Goal: Transaction & Acquisition: Purchase product/service

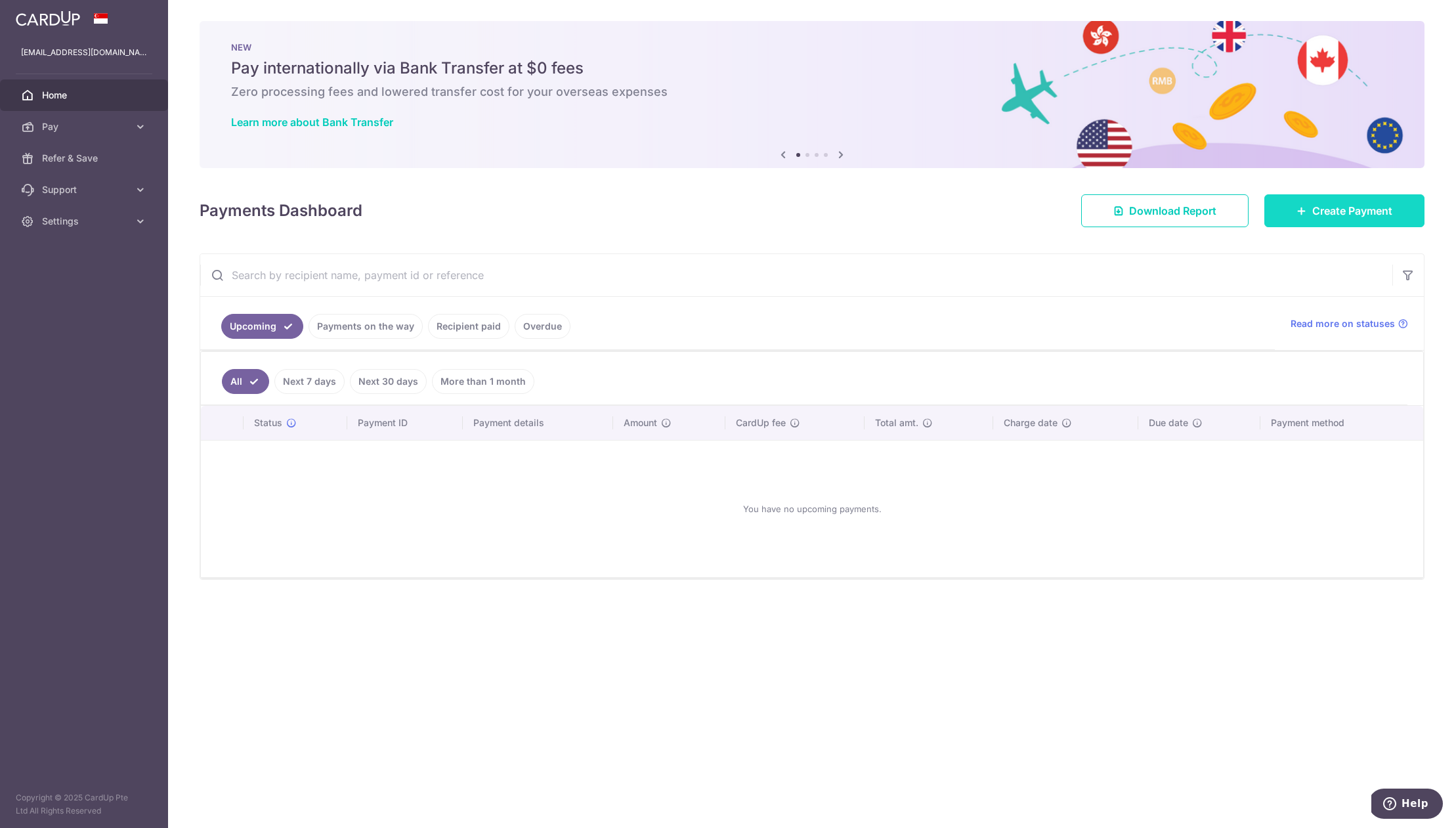
click at [1366, 213] on span "Create Payment" at bounding box center [1352, 211] width 80 height 16
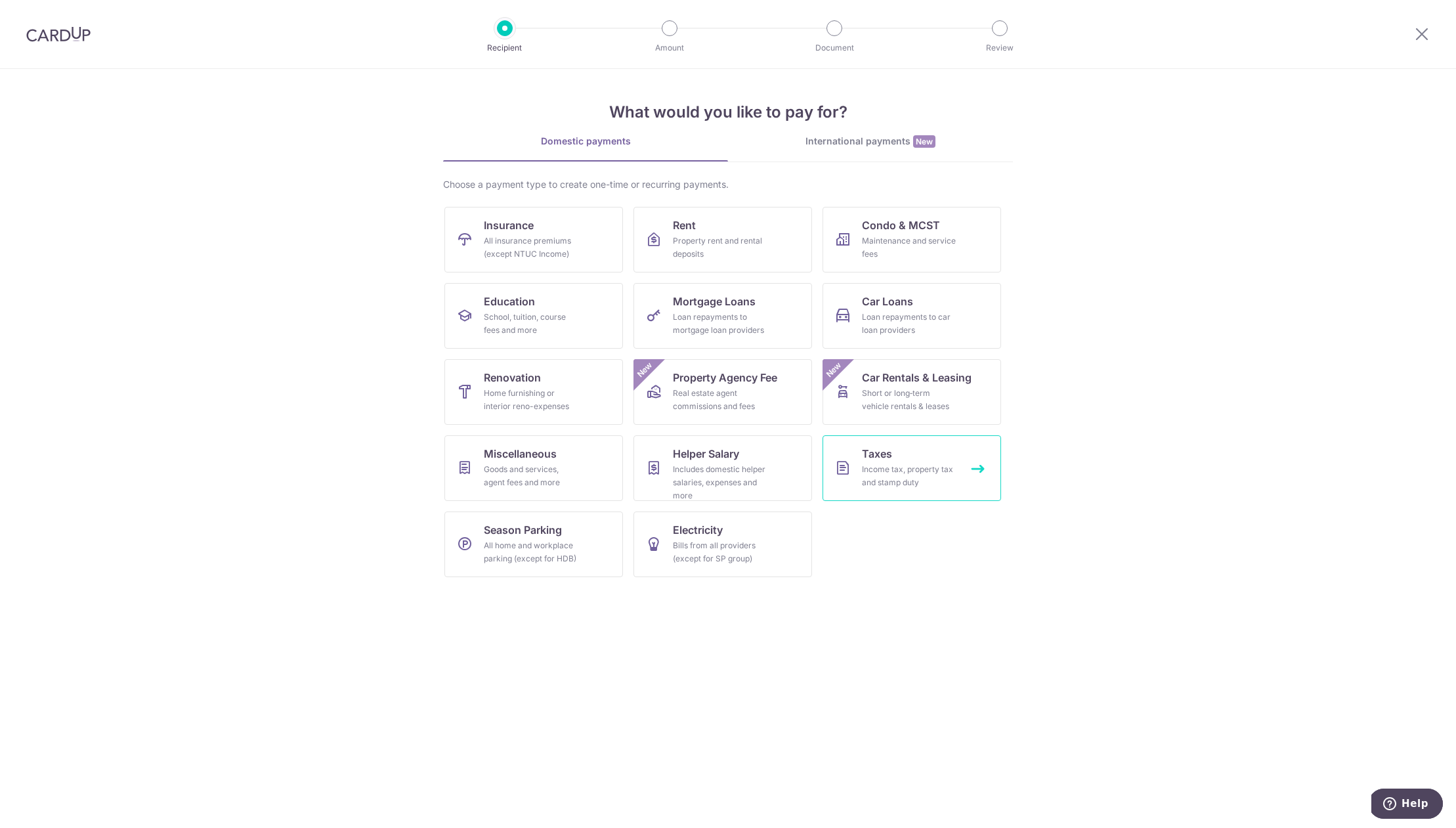
click at [904, 481] on div "Income tax, property tax and stamp duty" at bounding box center [909, 476] width 94 height 26
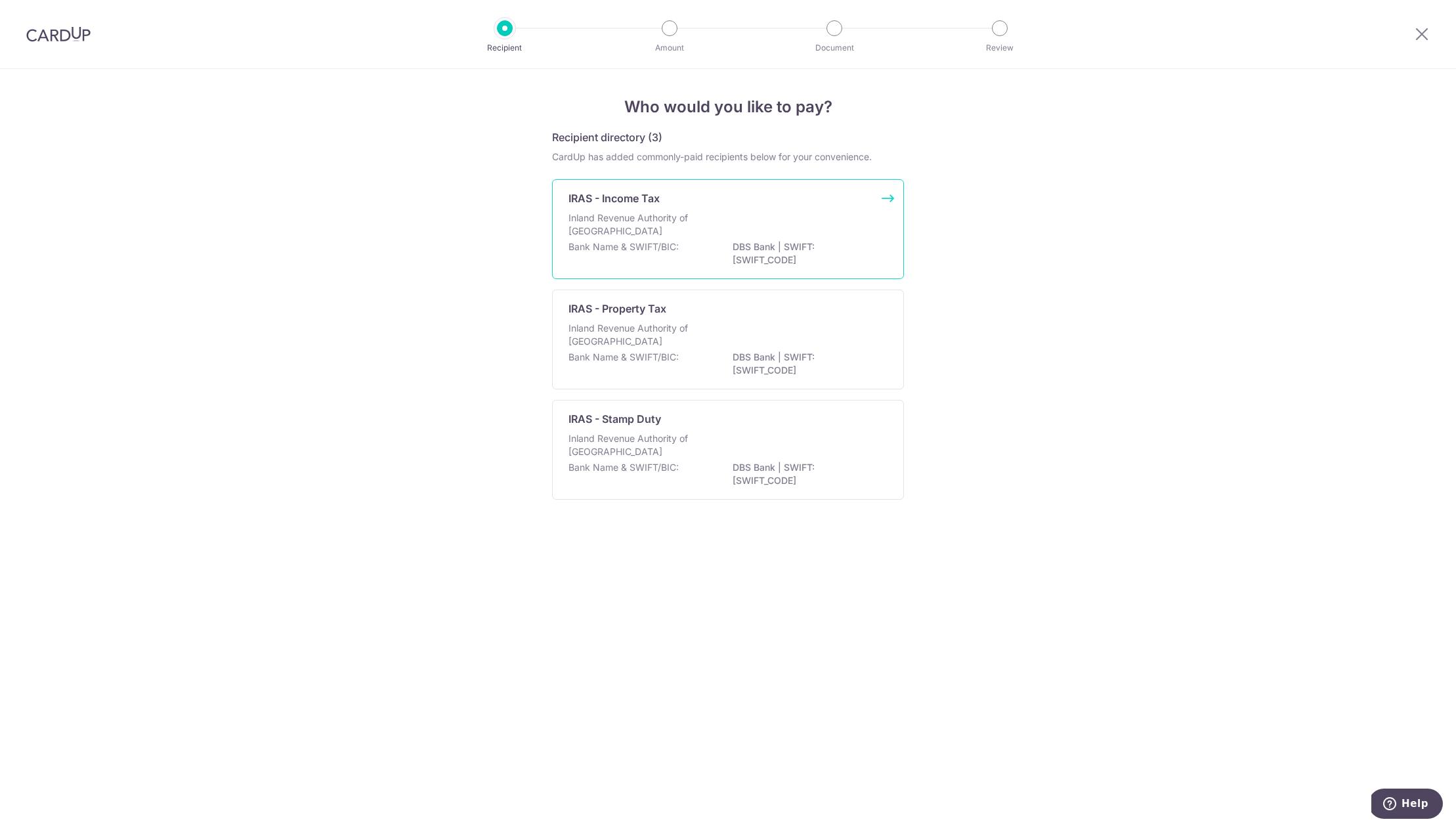
click at [698, 254] on div "Bank Name & SWIFT/BIC: DBS Bank | SWIFT: DBSSSGSGXXX" at bounding box center [728, 255] width 319 height 28
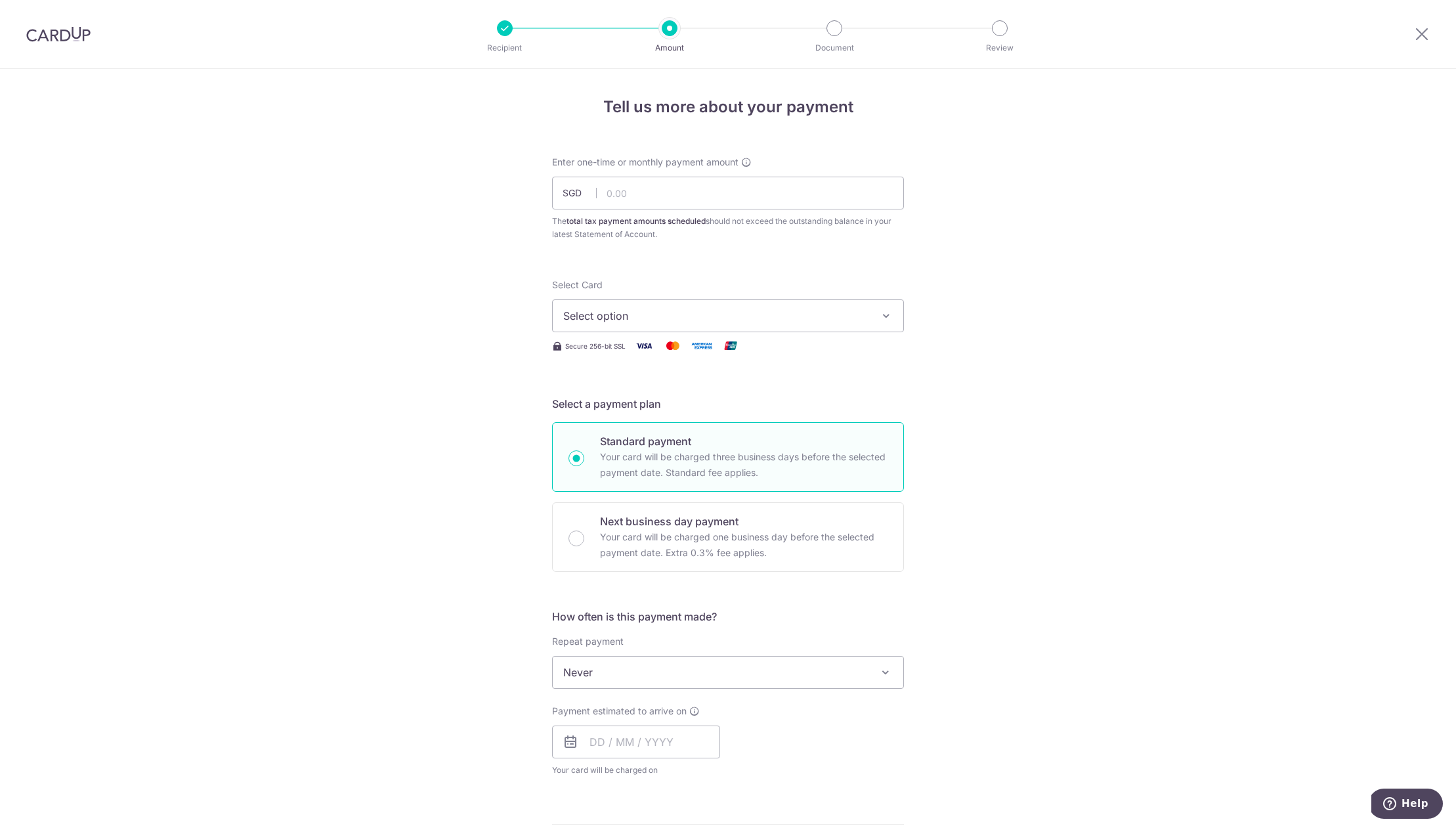
scroll to position [95, 0]
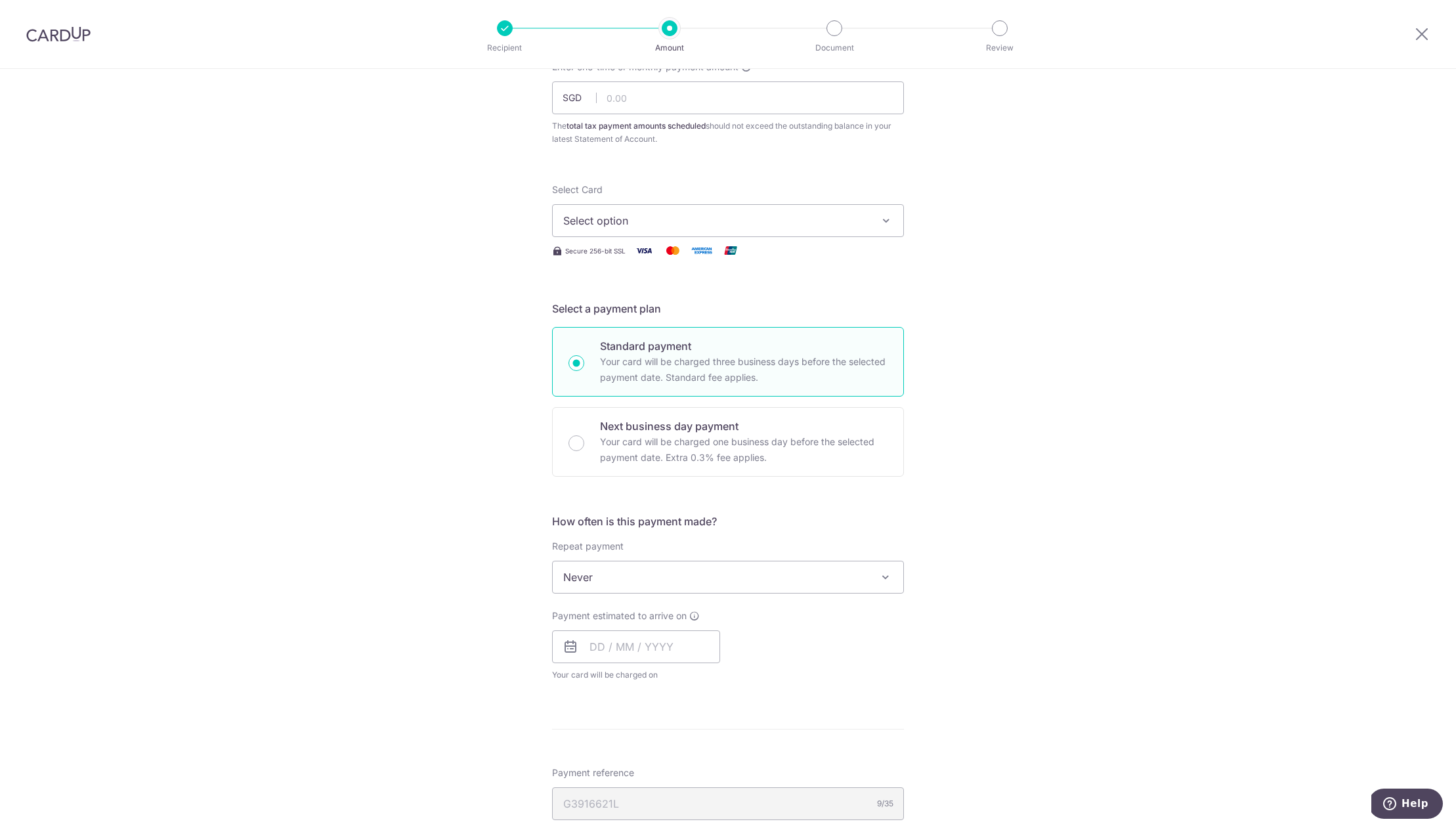
click at [621, 225] on span "Select option" at bounding box center [716, 221] width 306 height 16
click at [635, 259] on span "Add credit card" at bounding box center [739, 257] width 306 height 13
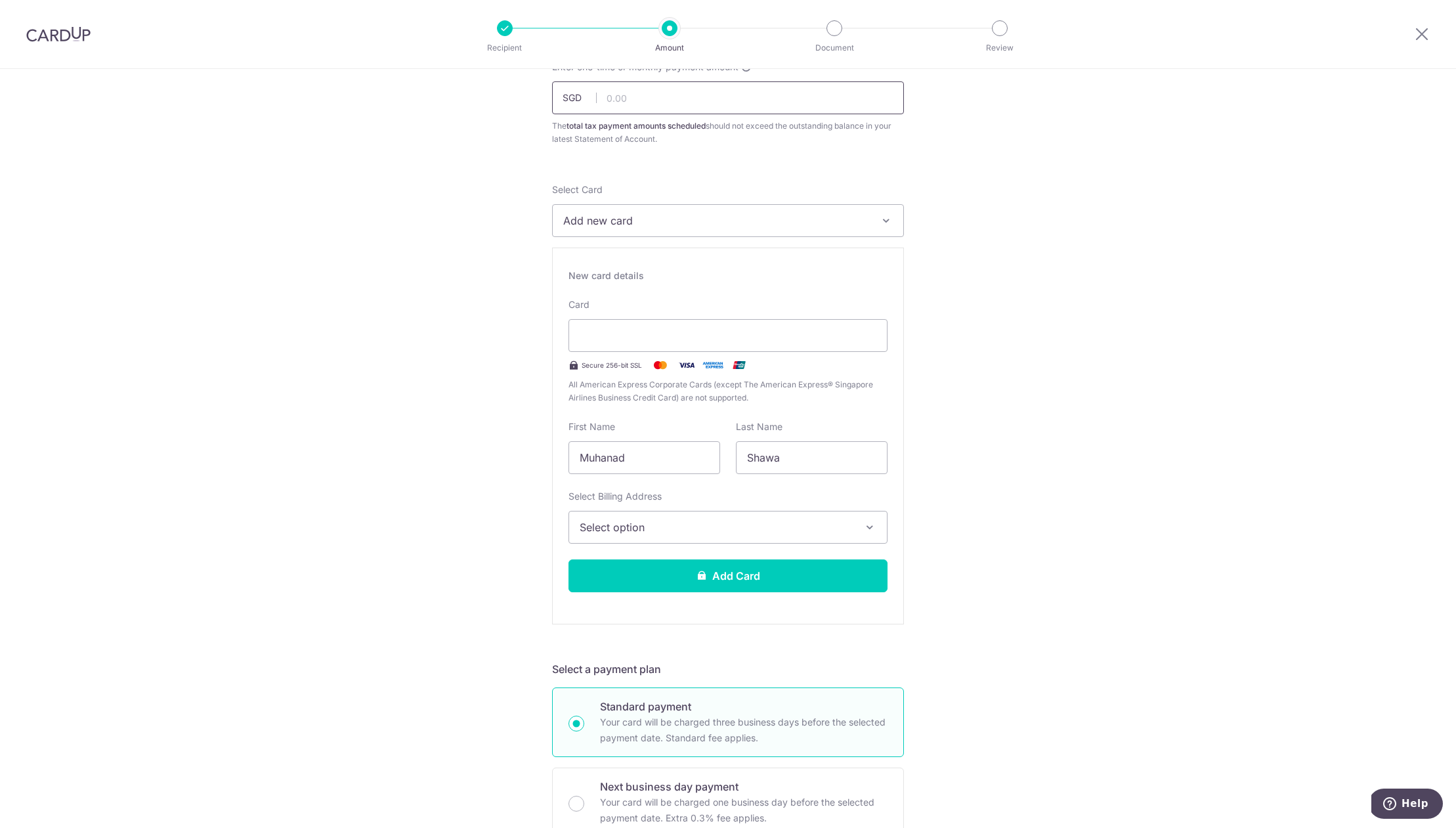
type input "M"
click at [725, 537] on button "Select option" at bounding box center [728, 527] width 319 height 33
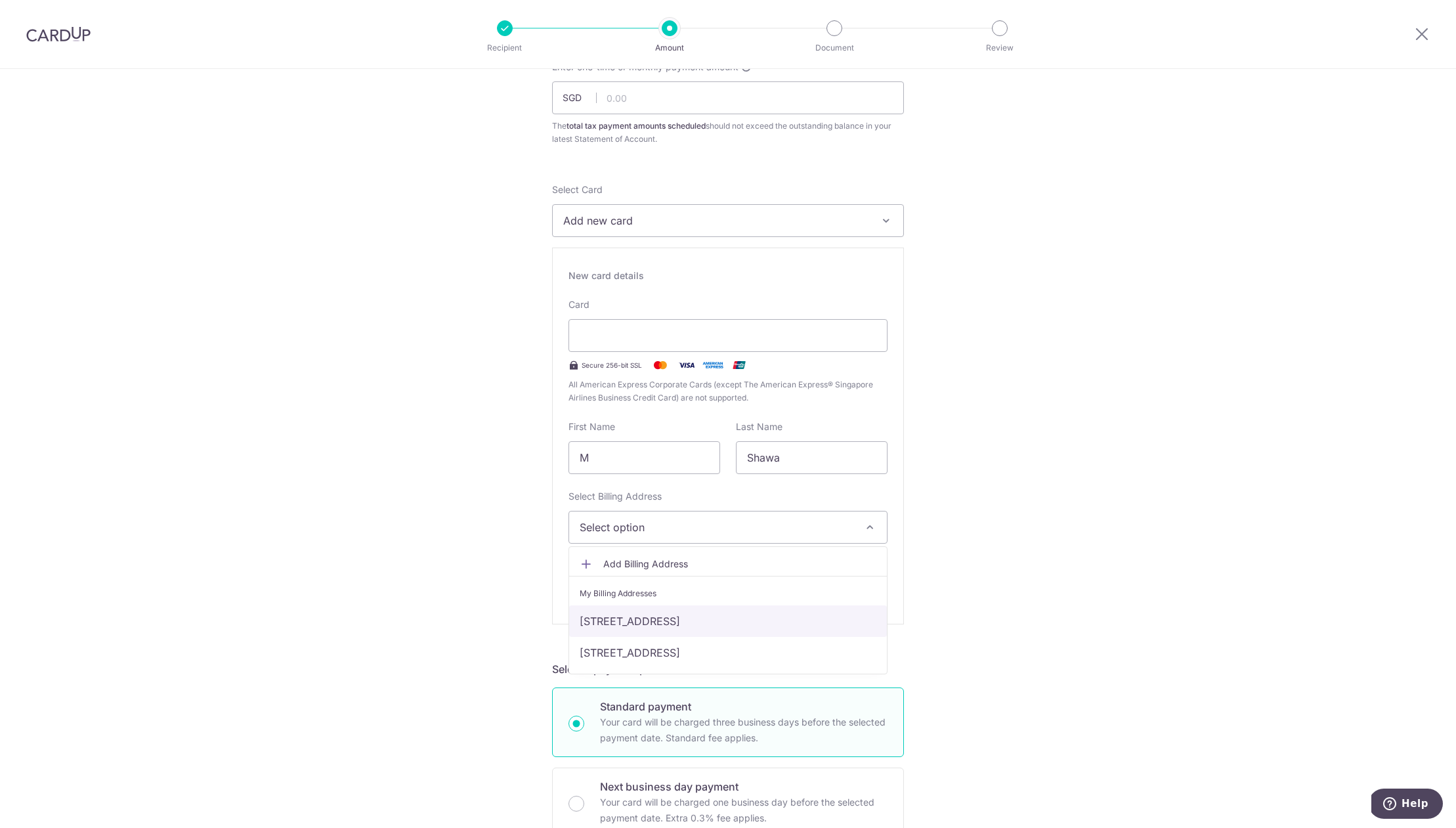
scroll to position [291, 0]
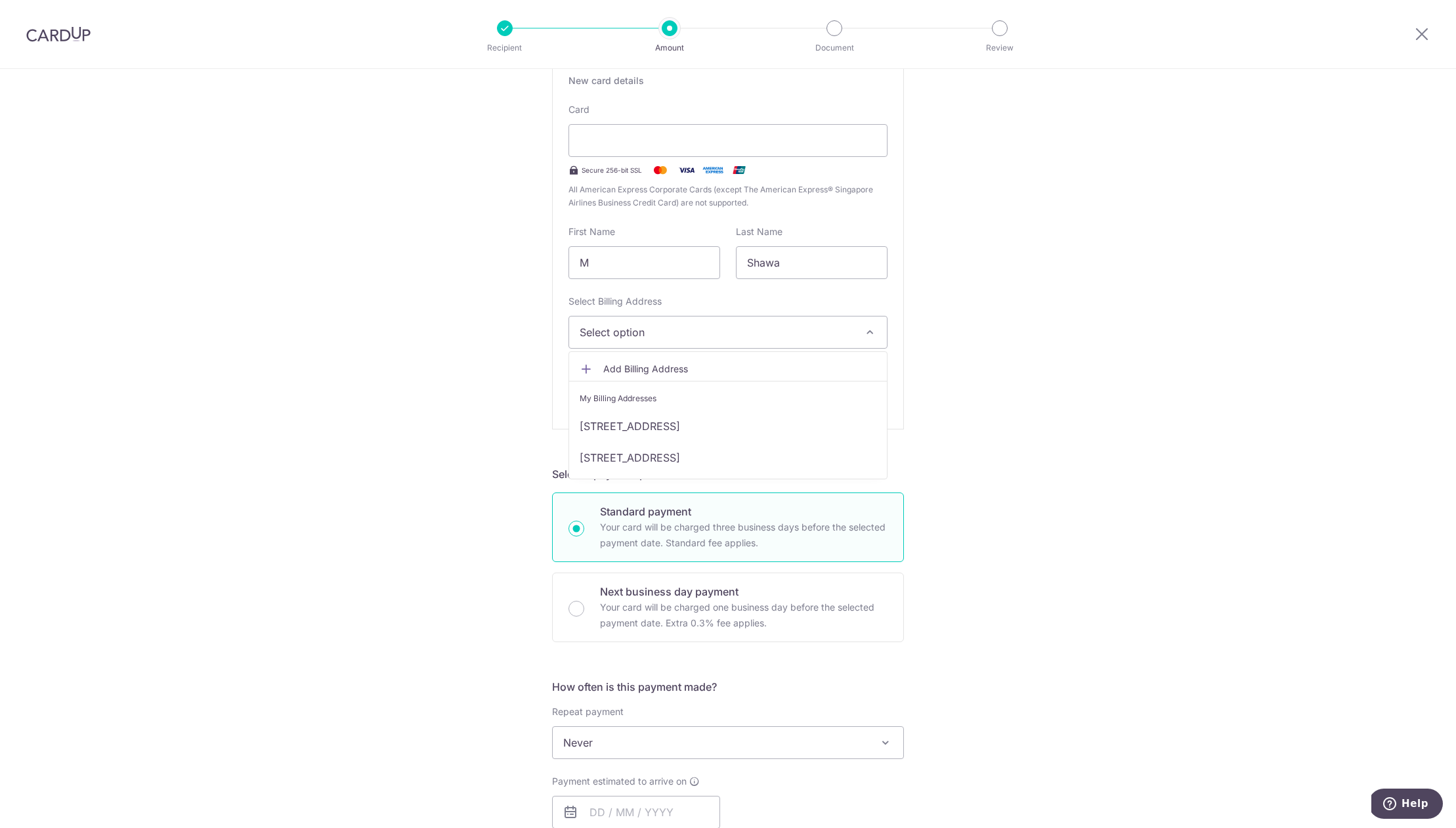
click at [588, 369] on icon at bounding box center [585, 369] width 13 height 13
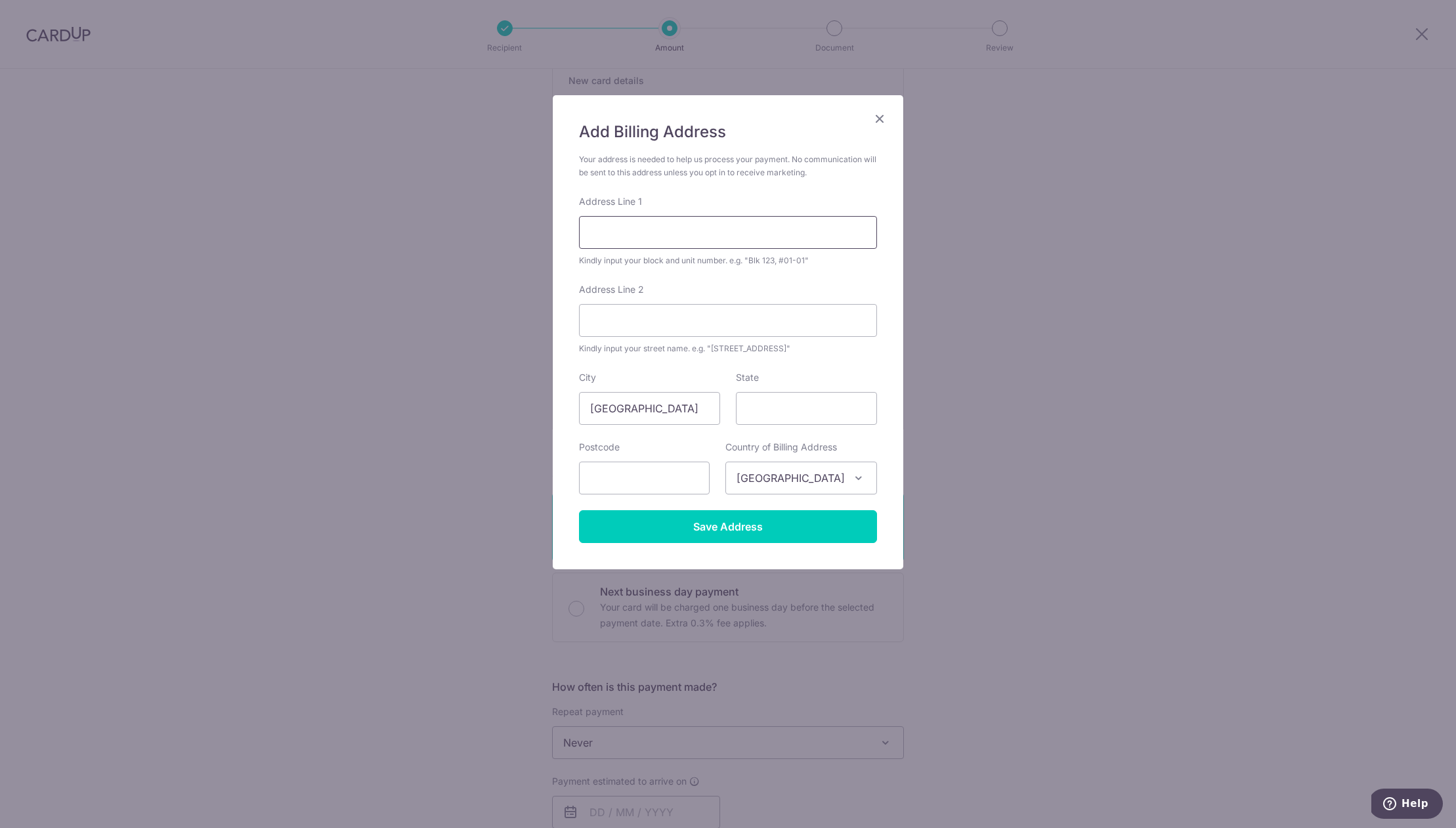
click at [680, 239] on input "Address Line 1" at bounding box center [728, 232] width 298 height 33
type input "96 OCEAN DRIVE"
type input "098578"
click at [822, 552] on div "Add Billing Address Your address is needed to help us process your payment. No …" at bounding box center [727, 332] width 350 height 474
click at [821, 543] on input "Save Address" at bounding box center [728, 527] width 298 height 33
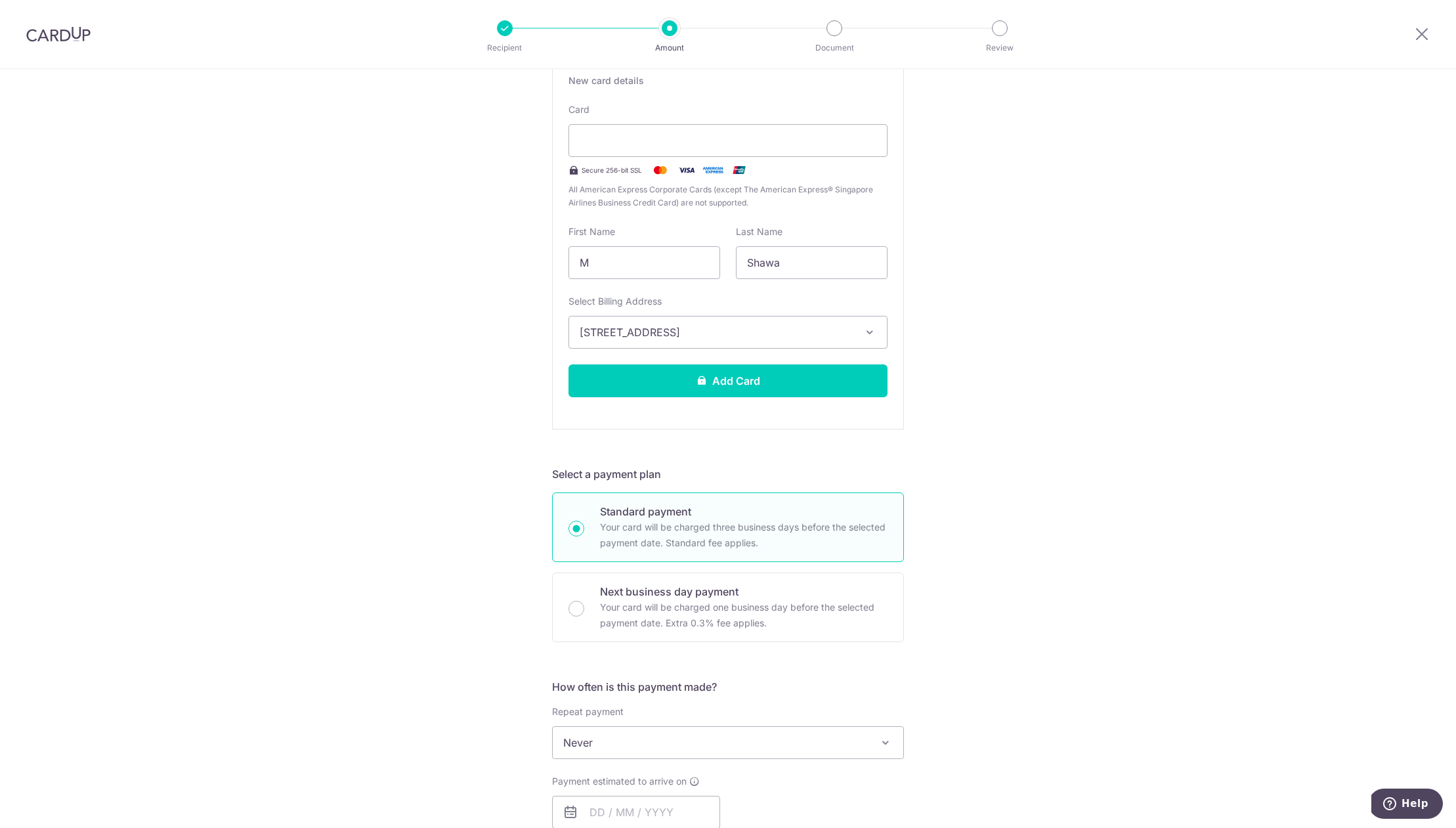
scroll to position [695, 0]
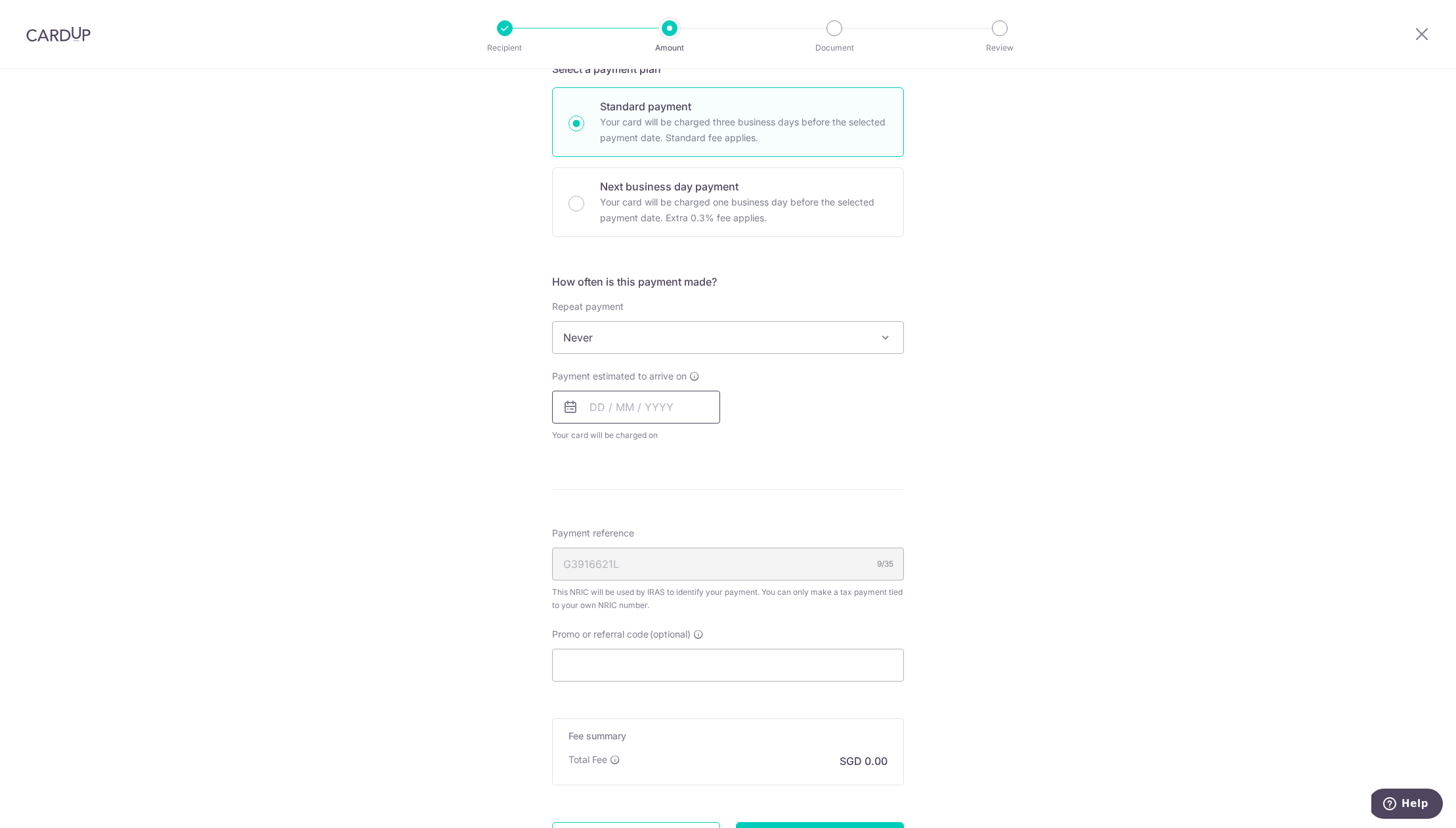
click at [658, 410] on input "text" at bounding box center [635, 407] width 168 height 33
click at [684, 534] on link "11" at bounding box center [684, 526] width 21 height 21
type input "[DATE]"
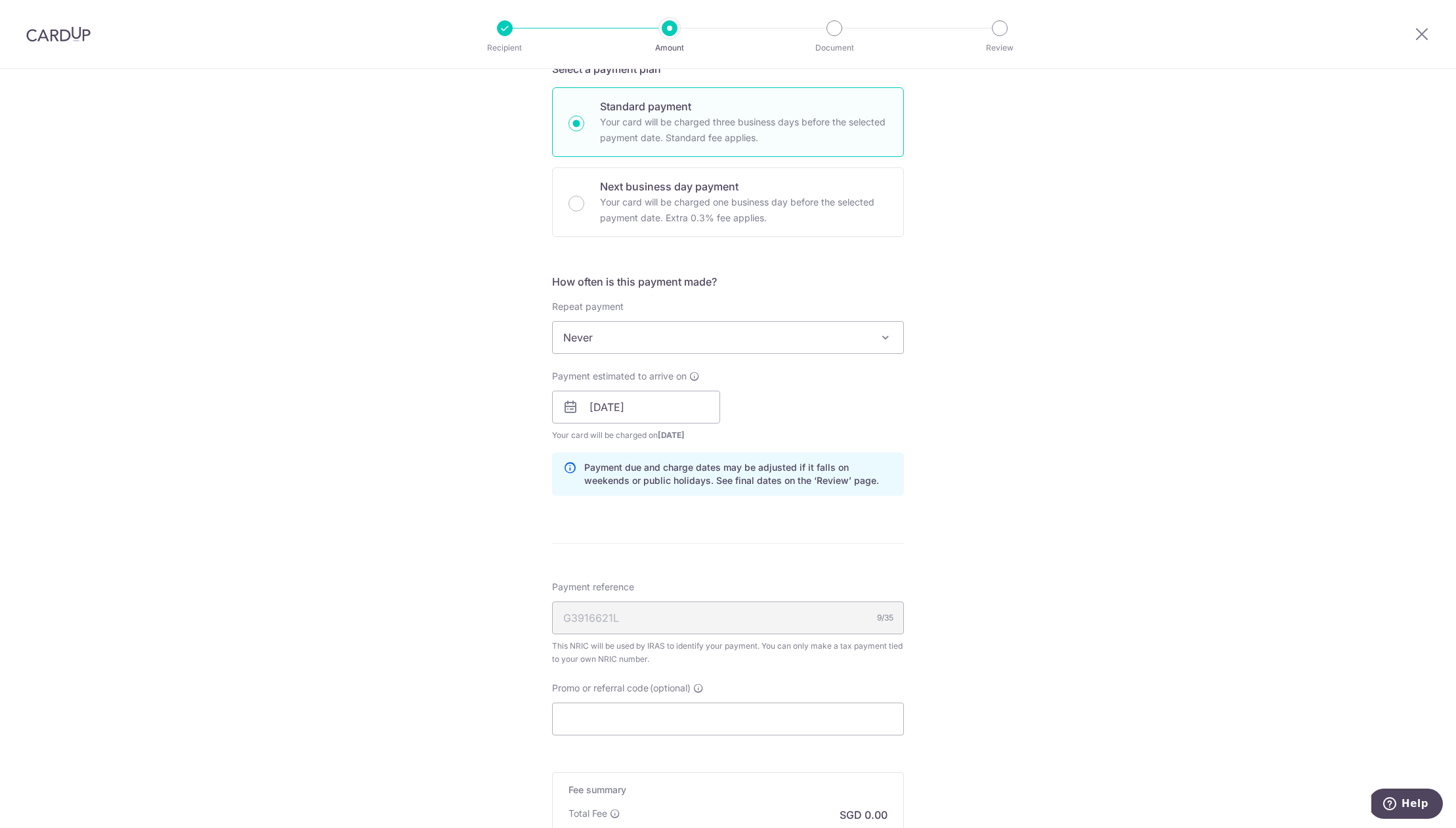
scroll to position [725, 0]
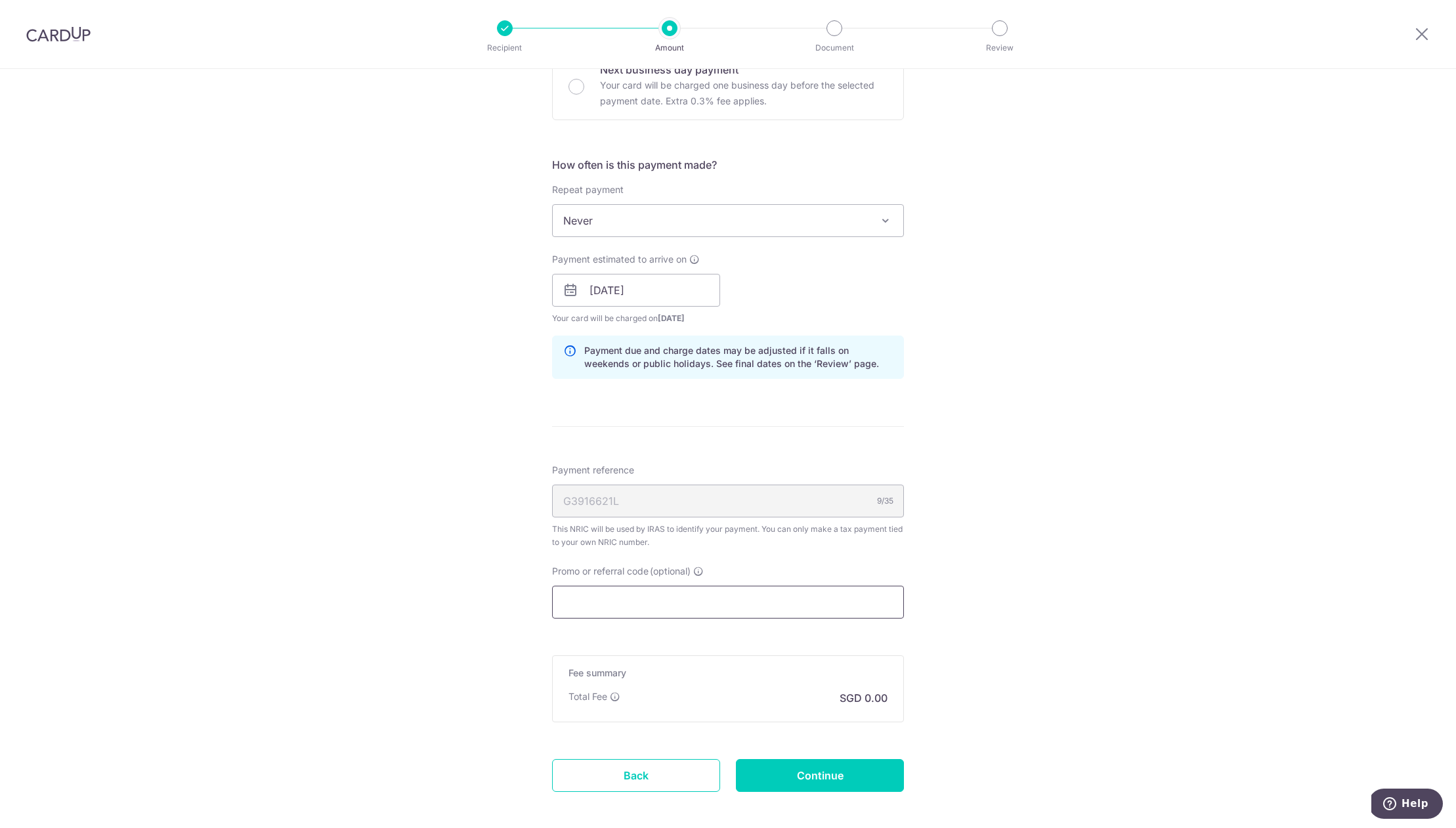
click at [728, 602] on input "Promo or referral code (optional)" at bounding box center [727, 602] width 352 height 33
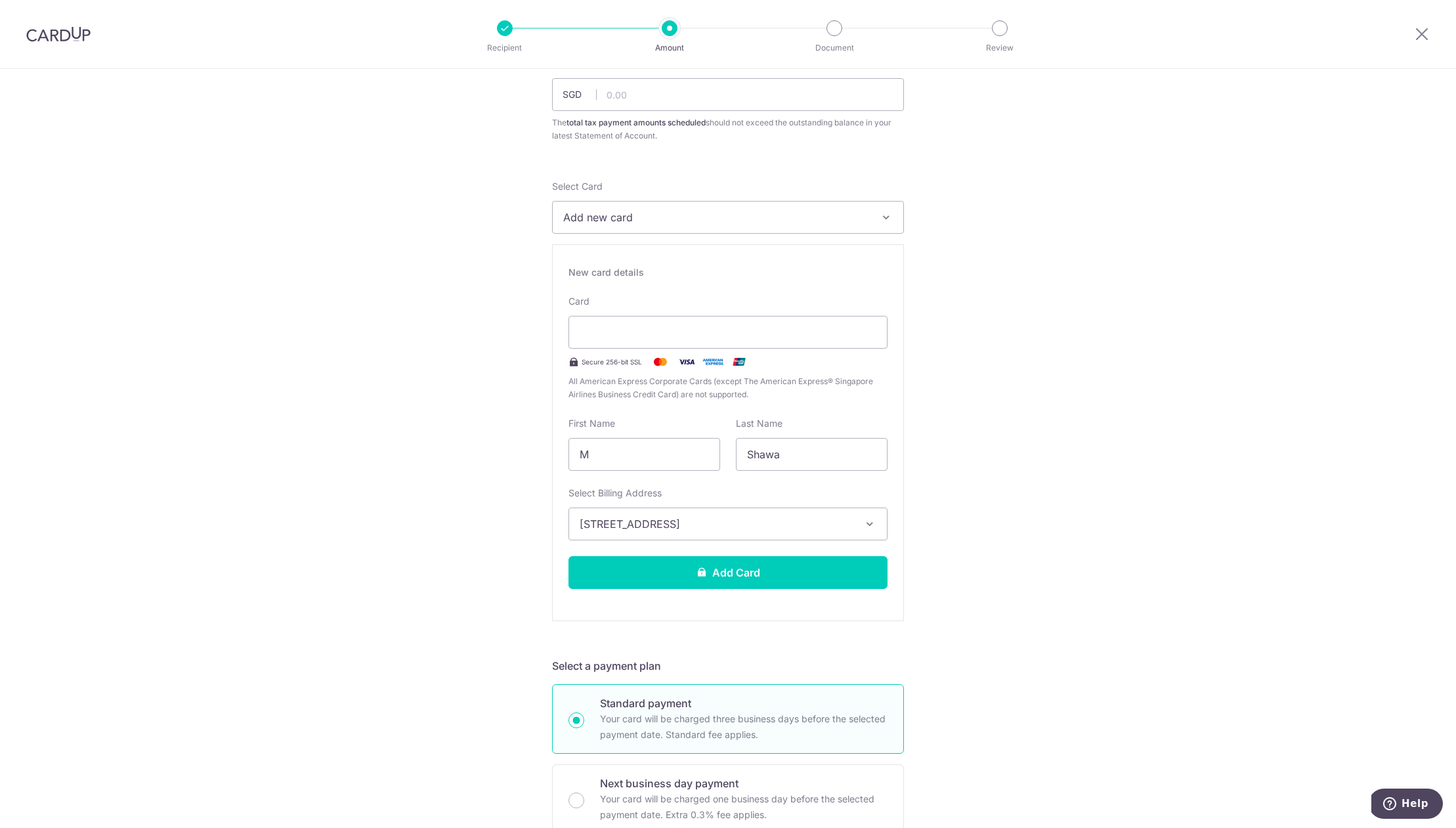
scroll to position [0, 0]
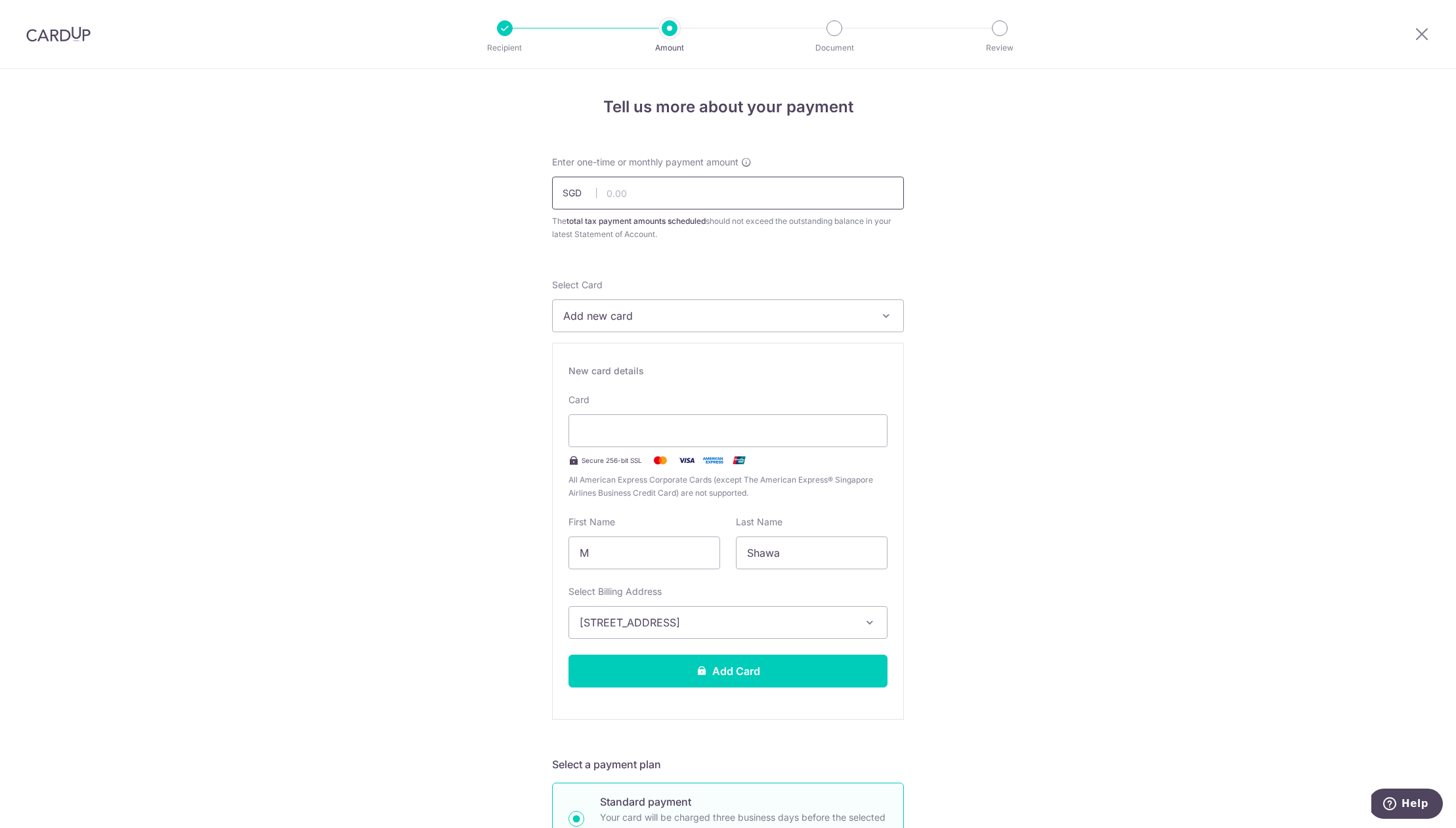
click at [707, 203] on input "text" at bounding box center [727, 192] width 352 height 33
type input "75,000.00"
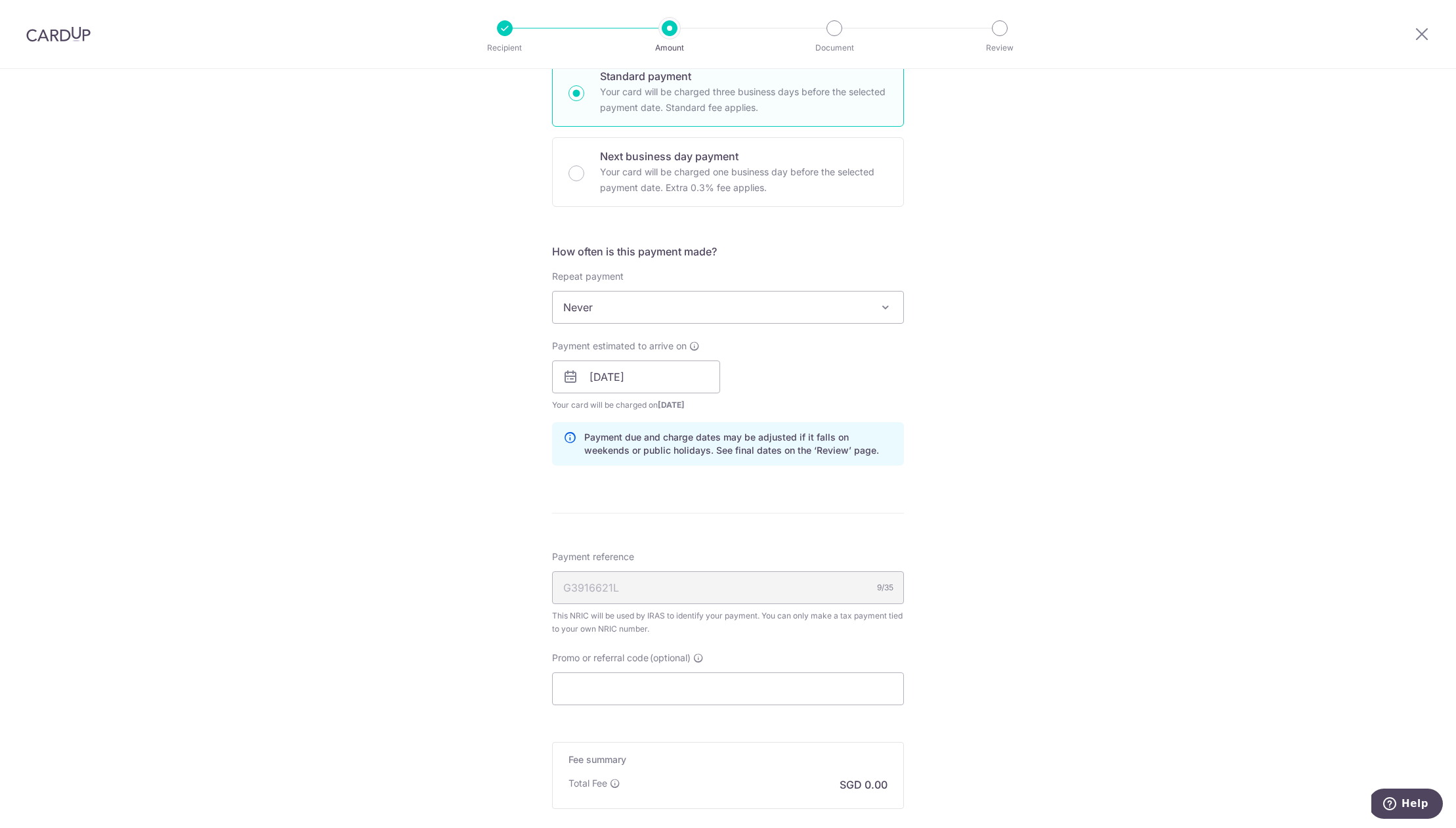
scroll to position [875, 0]
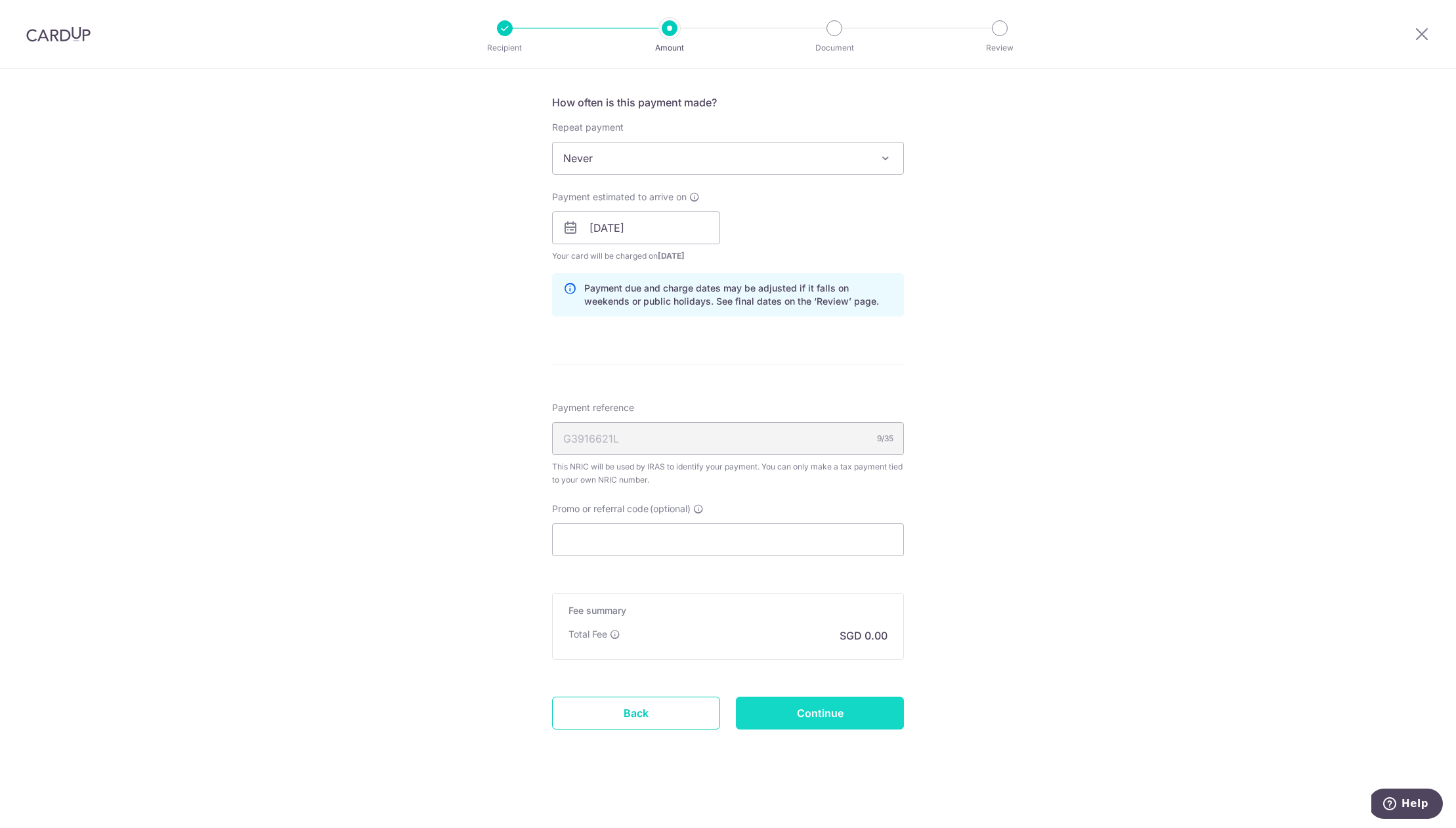
click at [871, 715] on input "Continue" at bounding box center [819, 713] width 168 height 33
type input "Create Schedule"
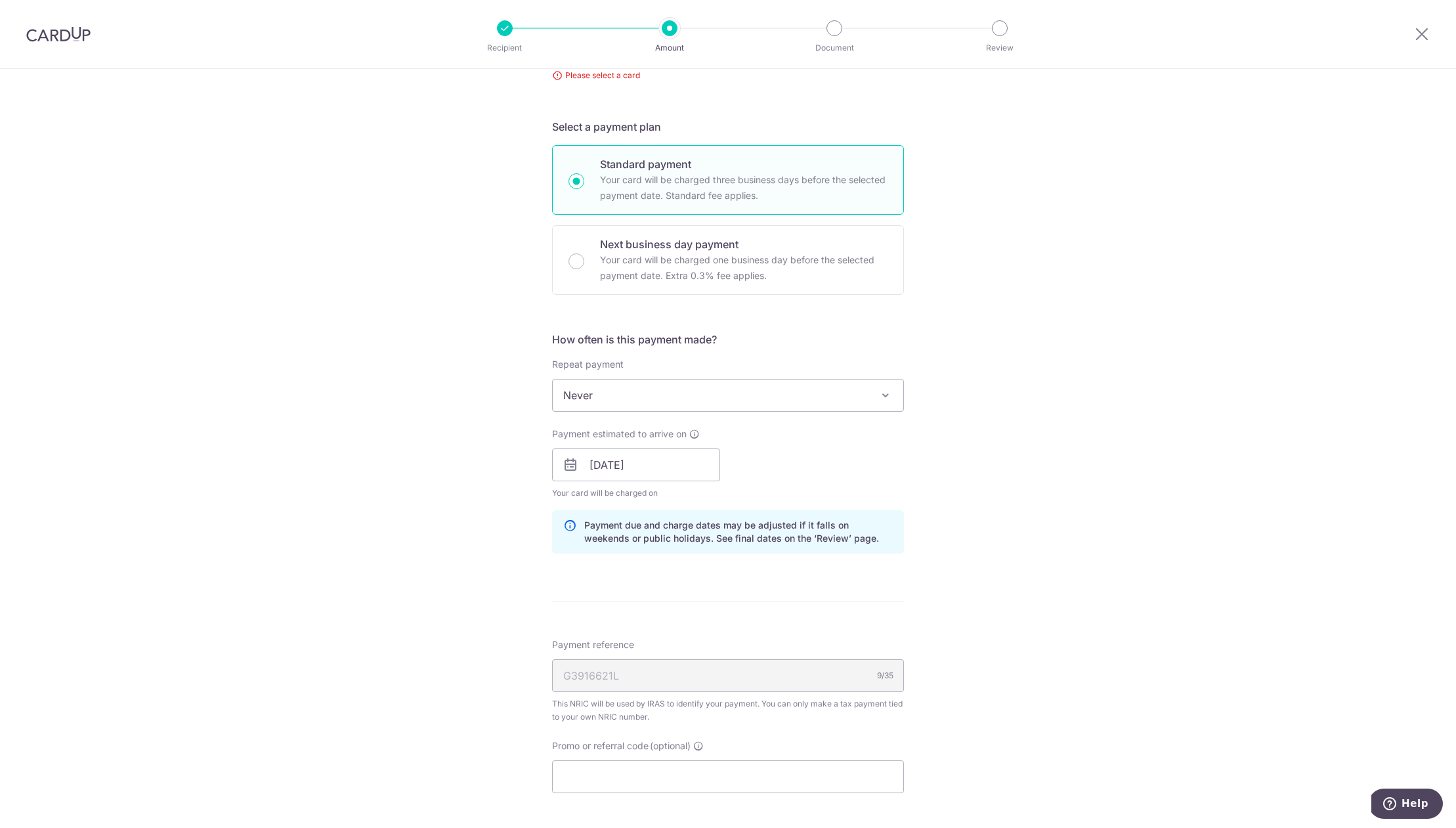
scroll to position [78, 0]
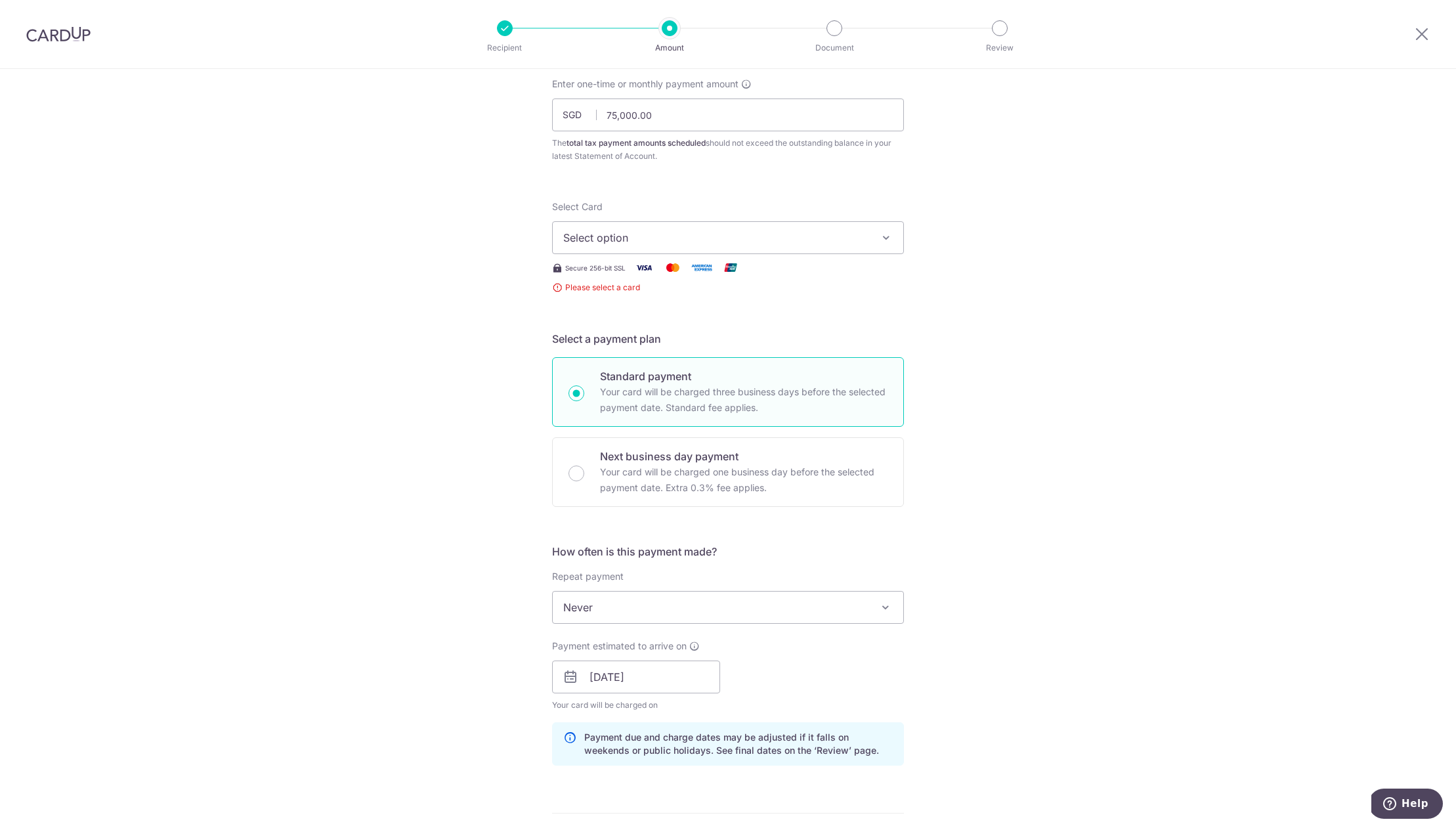
click at [674, 242] on span "Select option" at bounding box center [716, 238] width 306 height 16
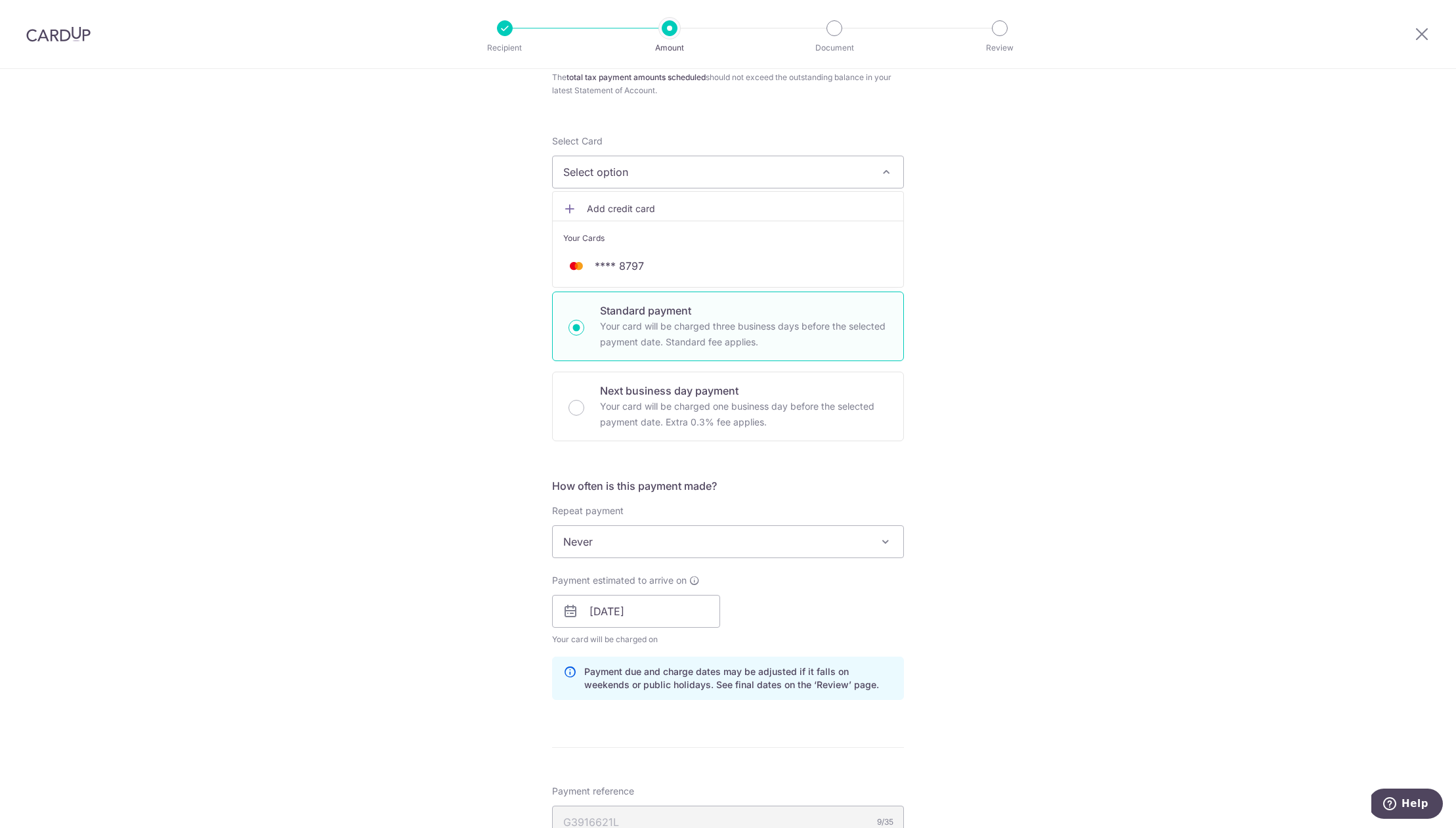
scroll to position [76, 0]
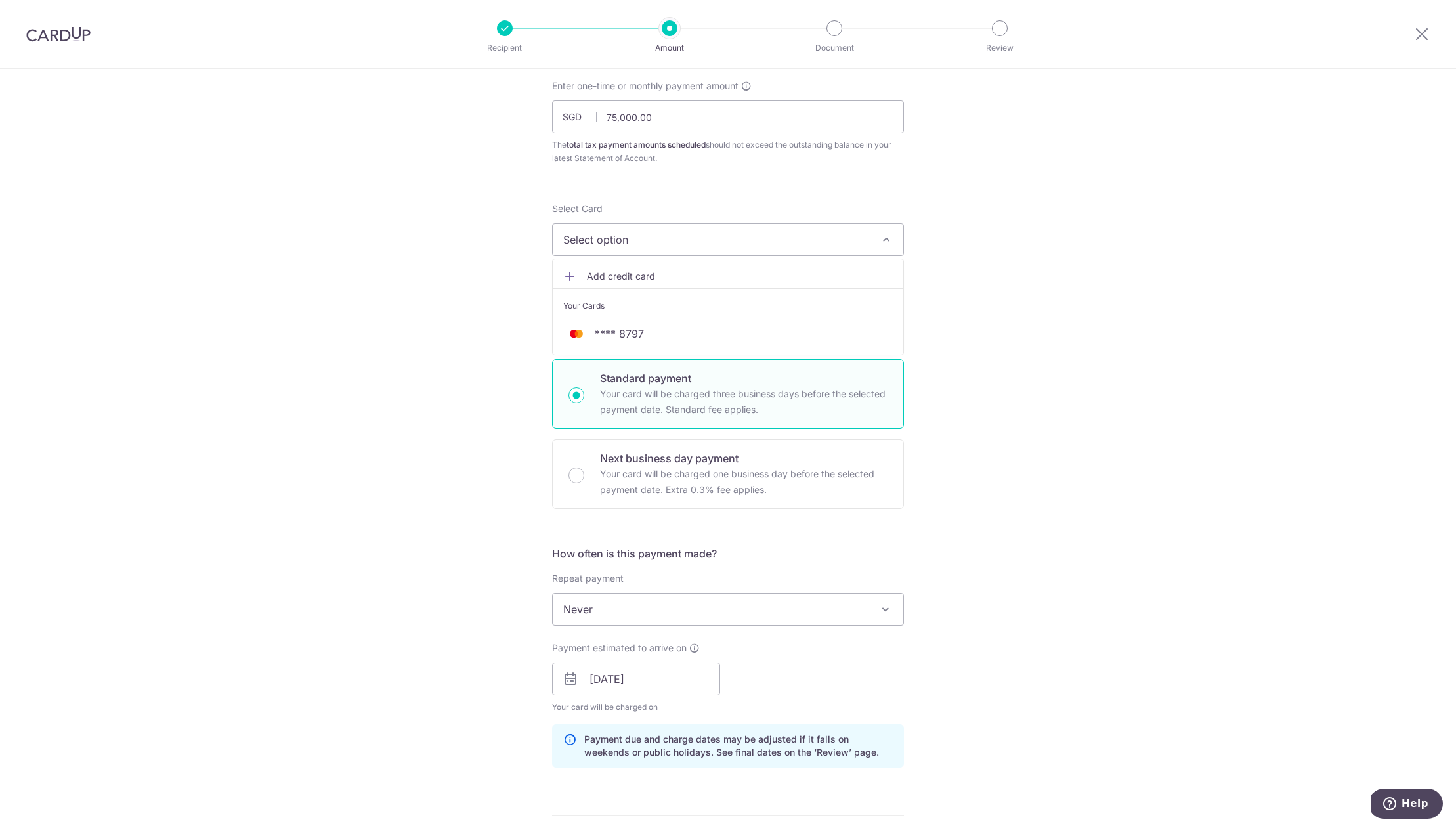
click at [638, 264] on link "Add credit card" at bounding box center [727, 276] width 350 height 24
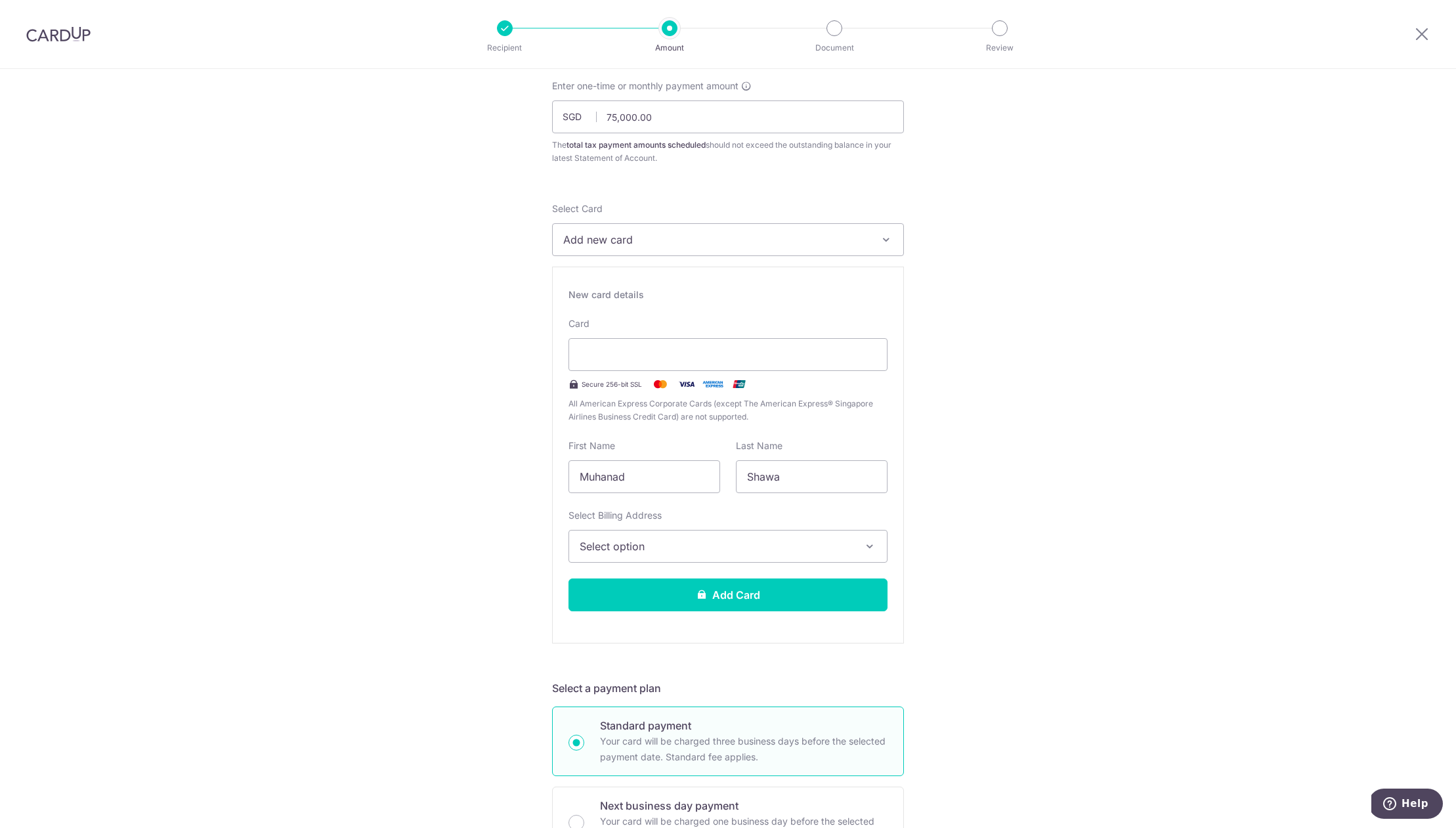
click at [885, 254] on button "Add new card" at bounding box center [727, 239] width 352 height 33
click at [711, 271] on span "Add credit card" at bounding box center [739, 276] width 306 height 13
type input "M"
click at [744, 554] on button "Select option" at bounding box center [728, 546] width 319 height 33
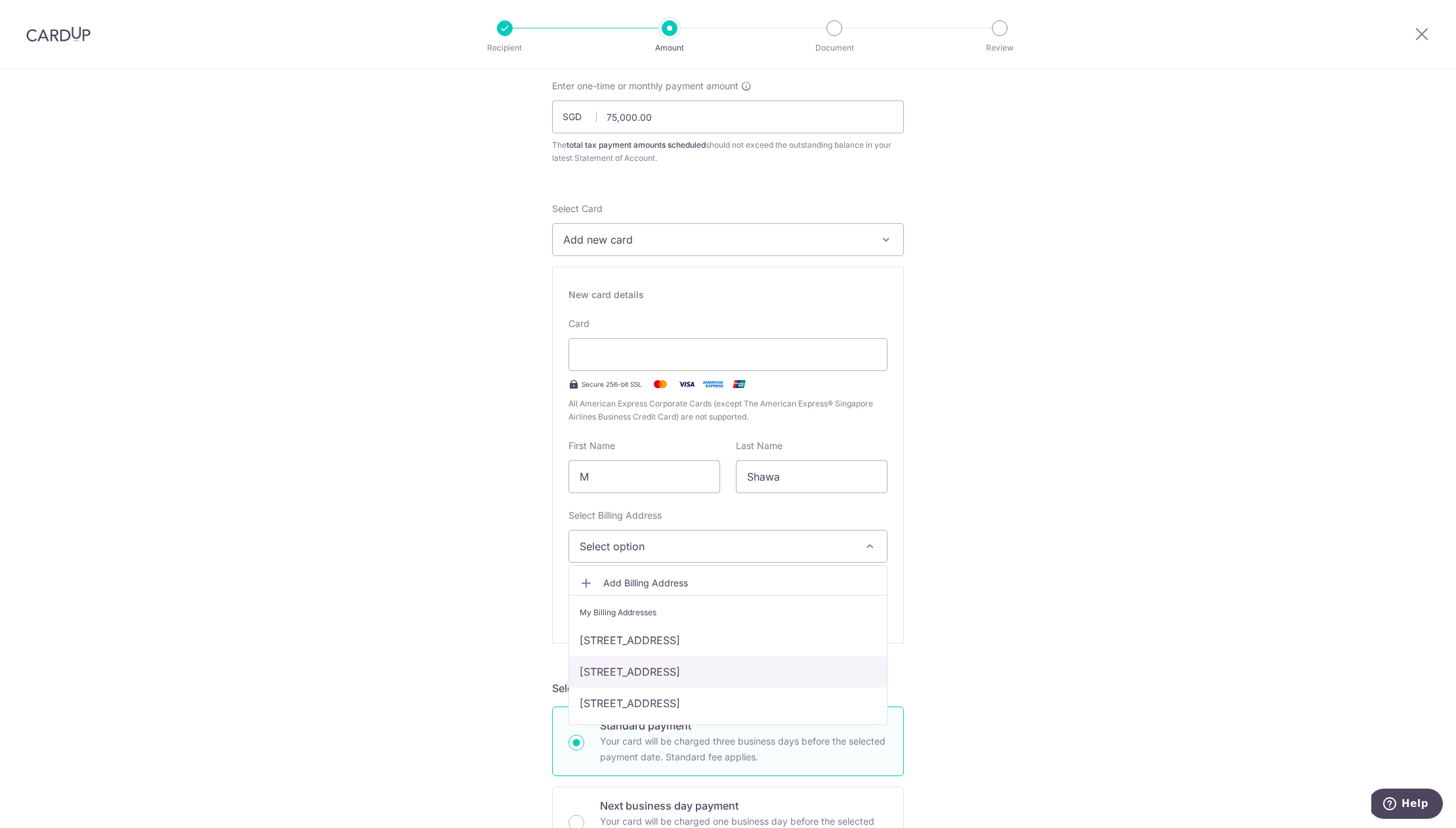
click at [761, 672] on link "[STREET_ADDRESS]" at bounding box center [728, 672] width 318 height 31
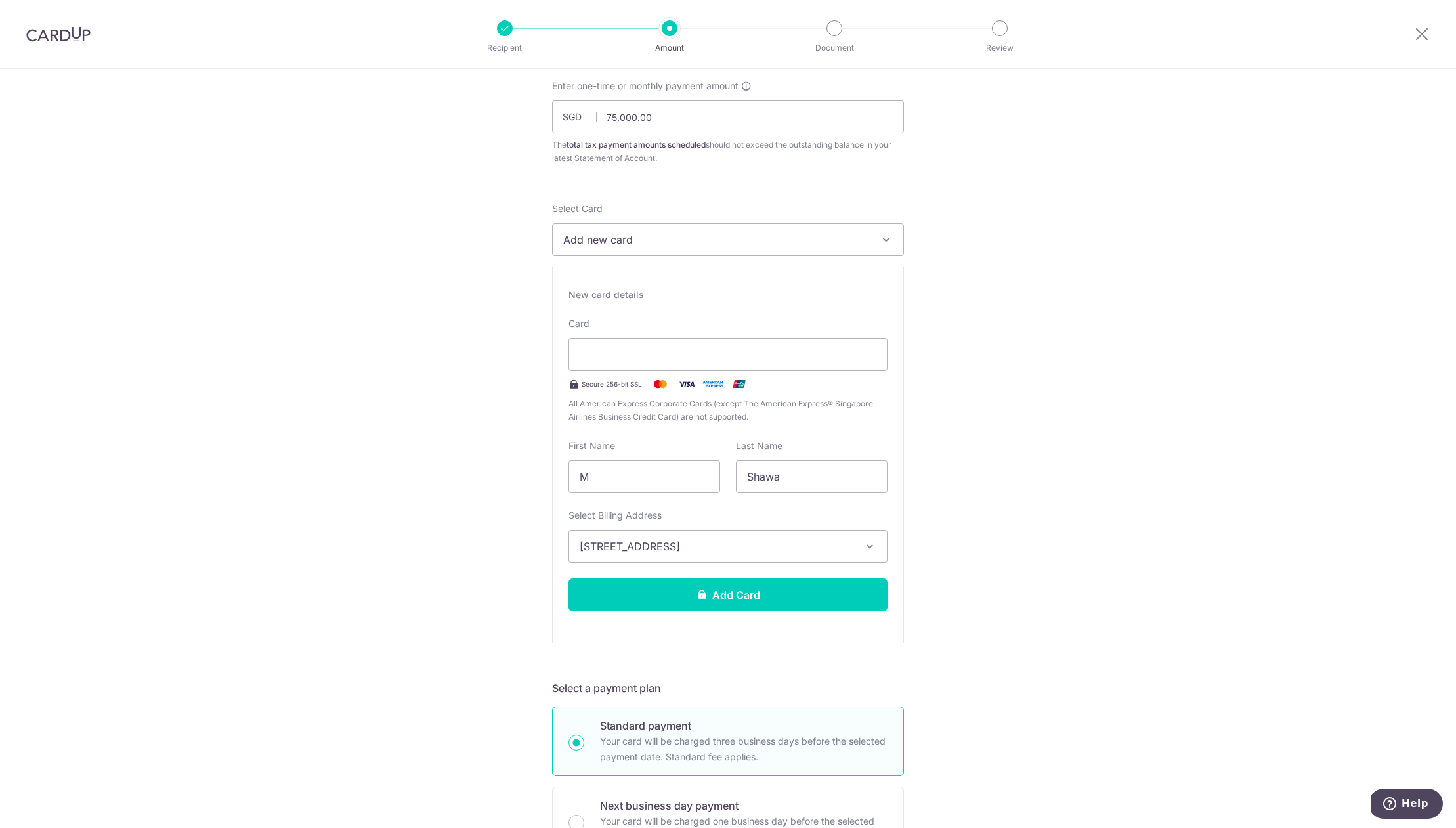
click at [754, 614] on div "New card details Card Secure 256-bit SSL All American Express Corporate Cards (…" at bounding box center [727, 455] width 352 height 377
click at [752, 598] on button "Add Card" at bounding box center [728, 595] width 319 height 33
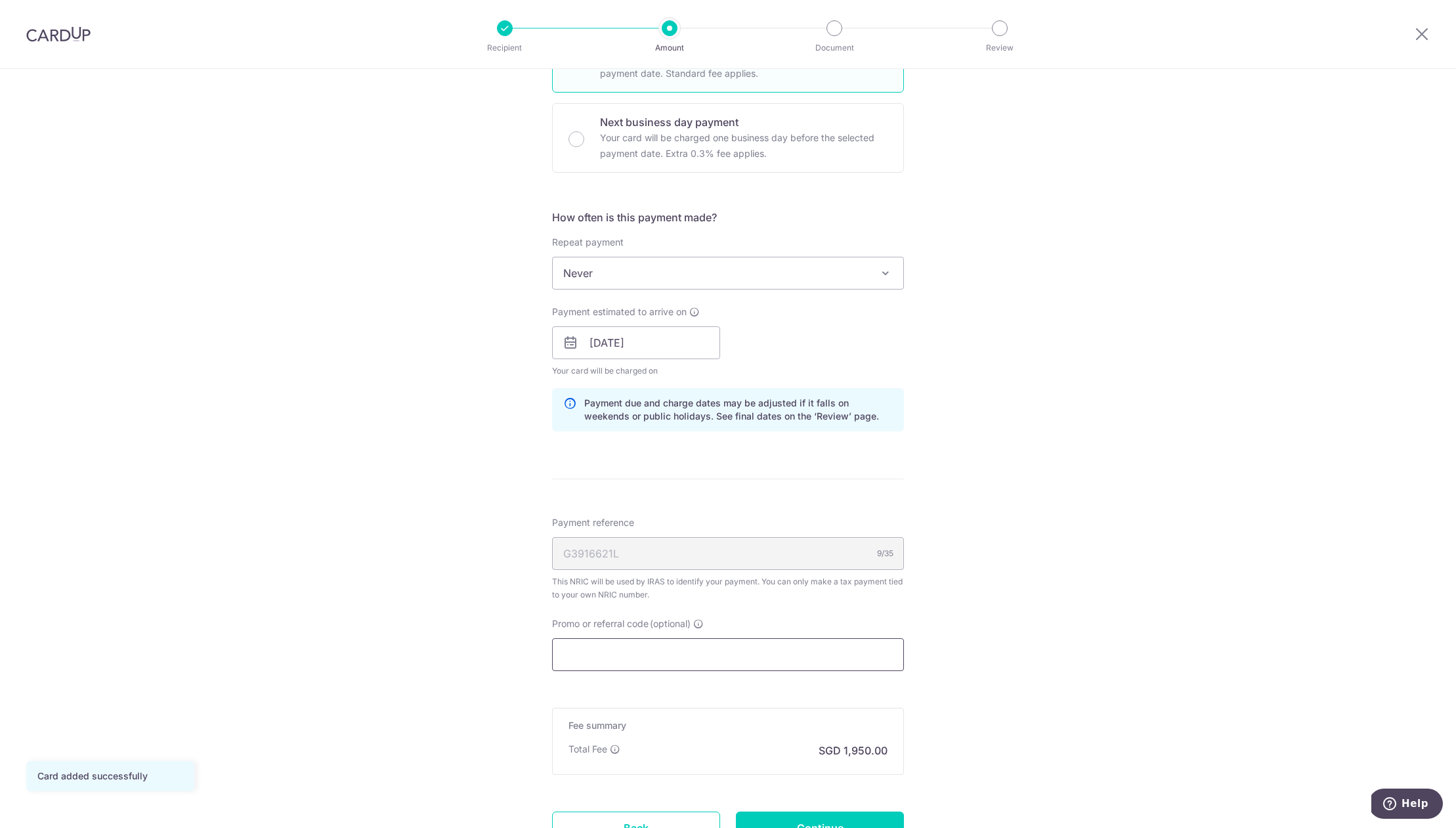
scroll to position [514, 0]
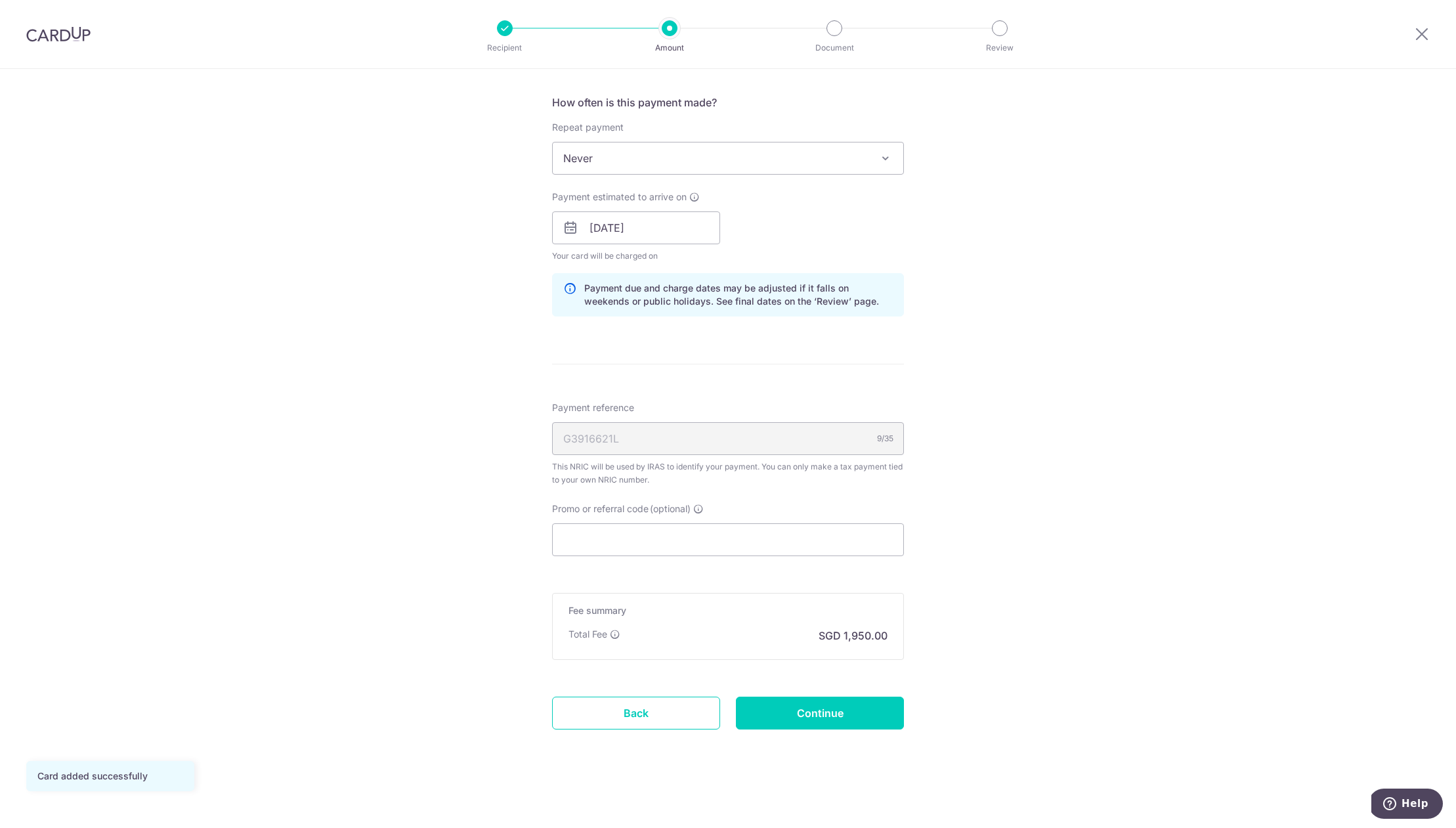
drag, startPoint x: 818, startPoint y: 636, endPoint x: 901, endPoint y: 639, distance: 83.1
click at [901, 639] on div "Tell us more about your payment Enter one-time or monthly payment amount SGD 75…" at bounding box center [728, 191] width 1456 height 1273
click at [803, 698] on input "Continue" at bounding box center [819, 713] width 168 height 33
type input "Create Schedule"
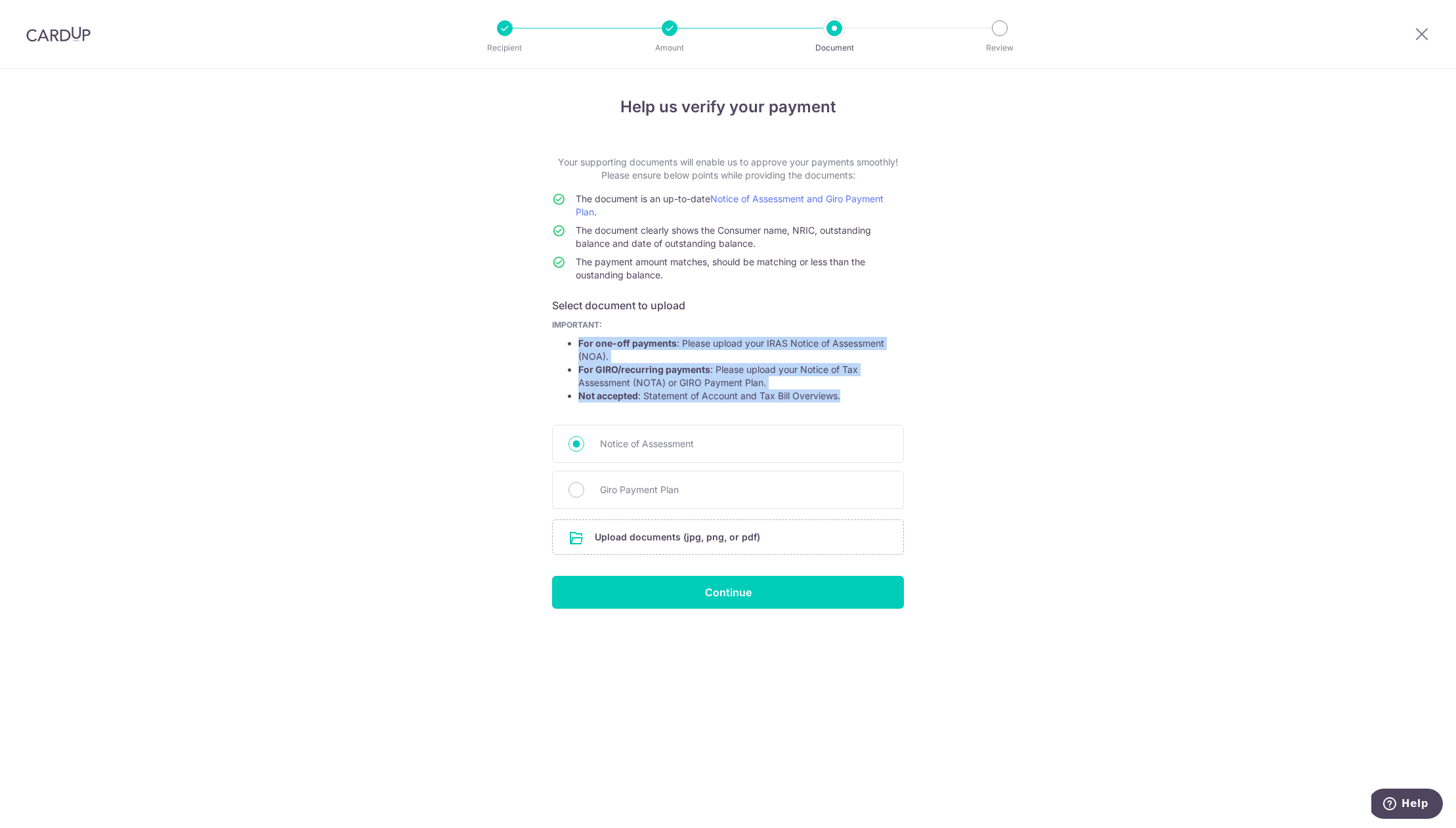
drag, startPoint x: 579, startPoint y: 339, endPoint x: 812, endPoint y: 402, distance: 241.4
click at [789, 409] on form "Your supporting documents will enable us to approve your payments smoothly! Ple…" at bounding box center [727, 382] width 352 height 453
click at [814, 401] on li "Not accepted : Statement of Account and Tax Bill Overviews." at bounding box center [741, 396] width 326 height 13
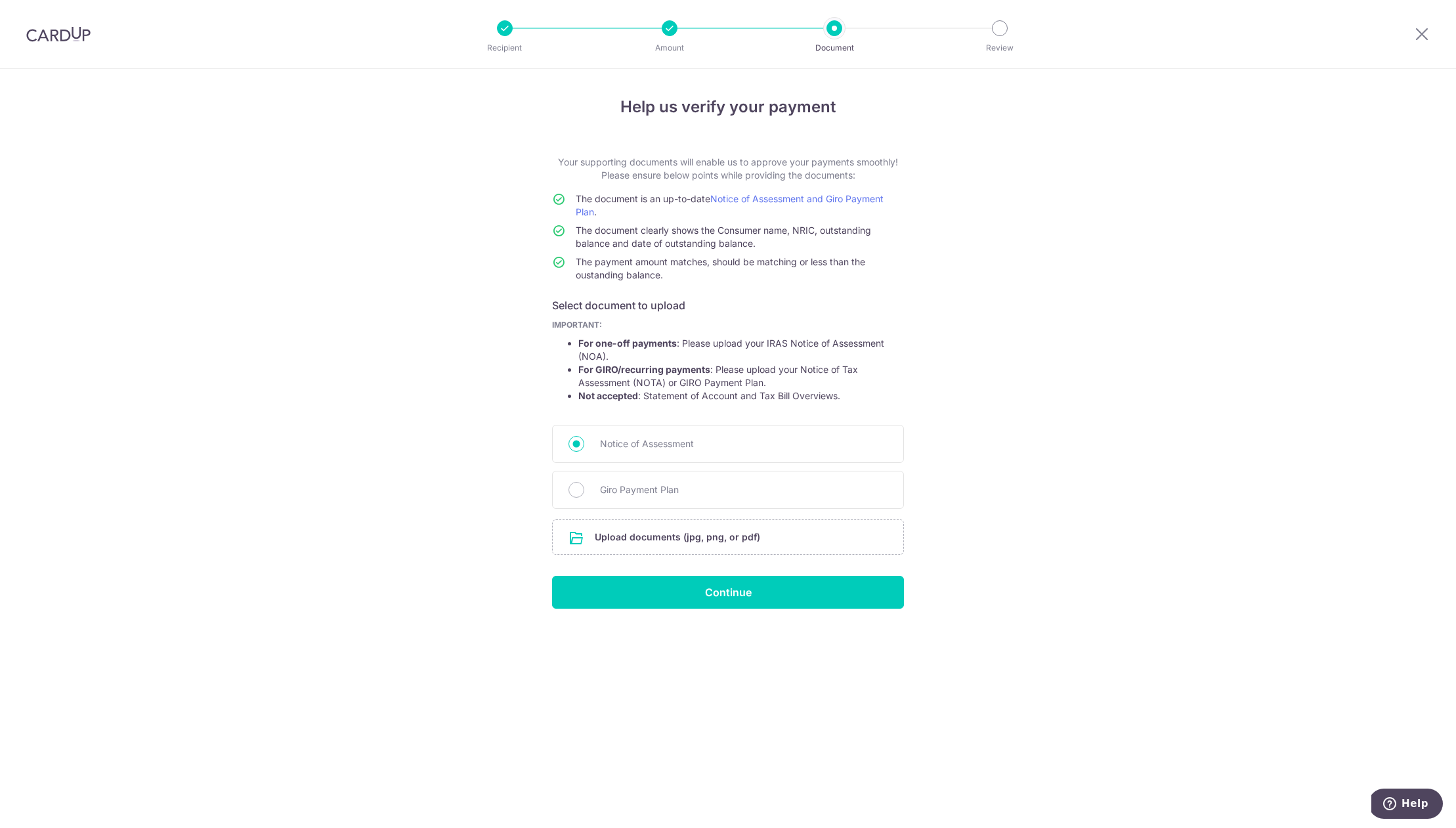
click at [676, 31] on div at bounding box center [669, 28] width 16 height 16
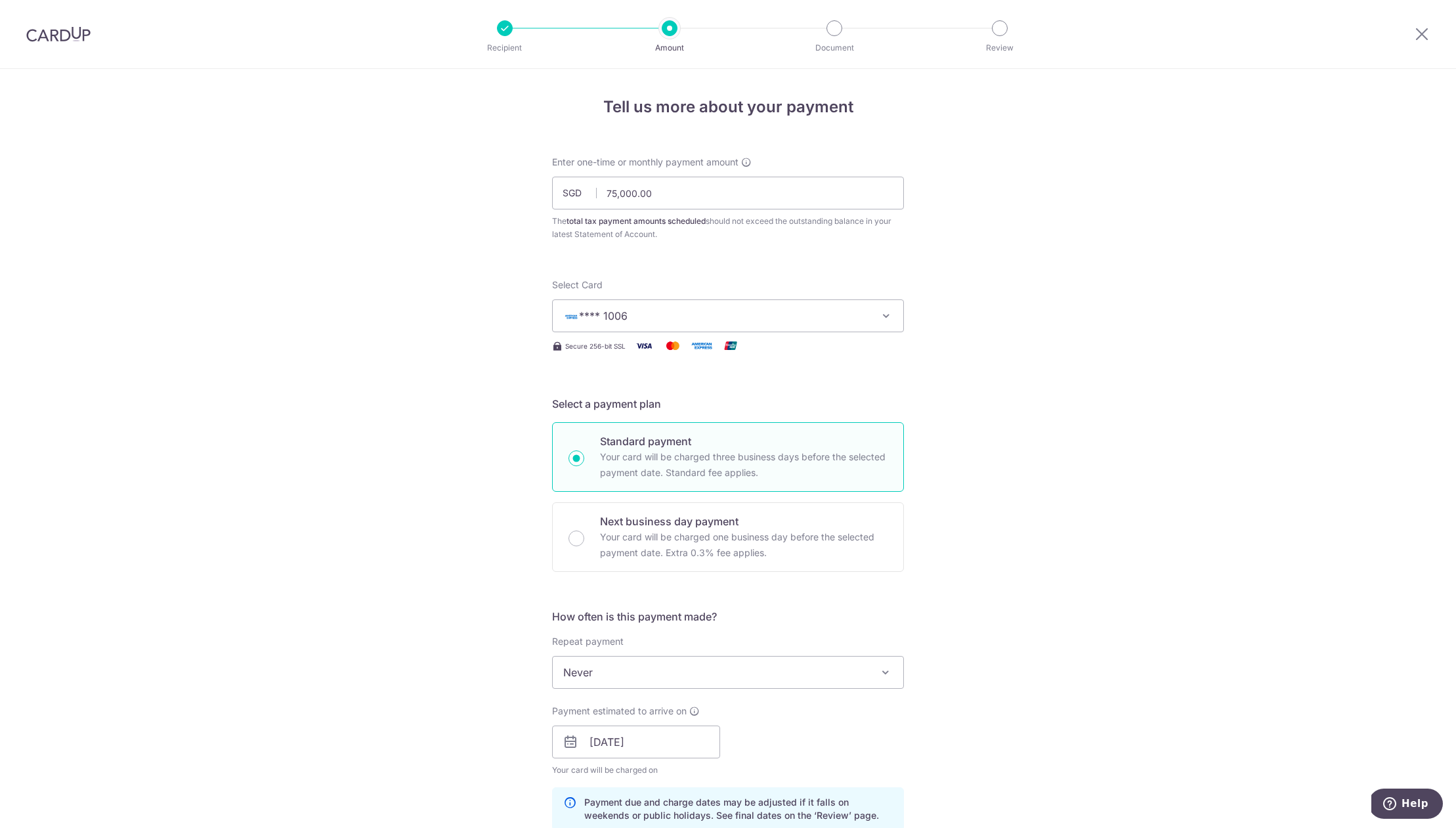
click at [675, 329] on button "**** 1006" at bounding box center [727, 316] width 352 height 33
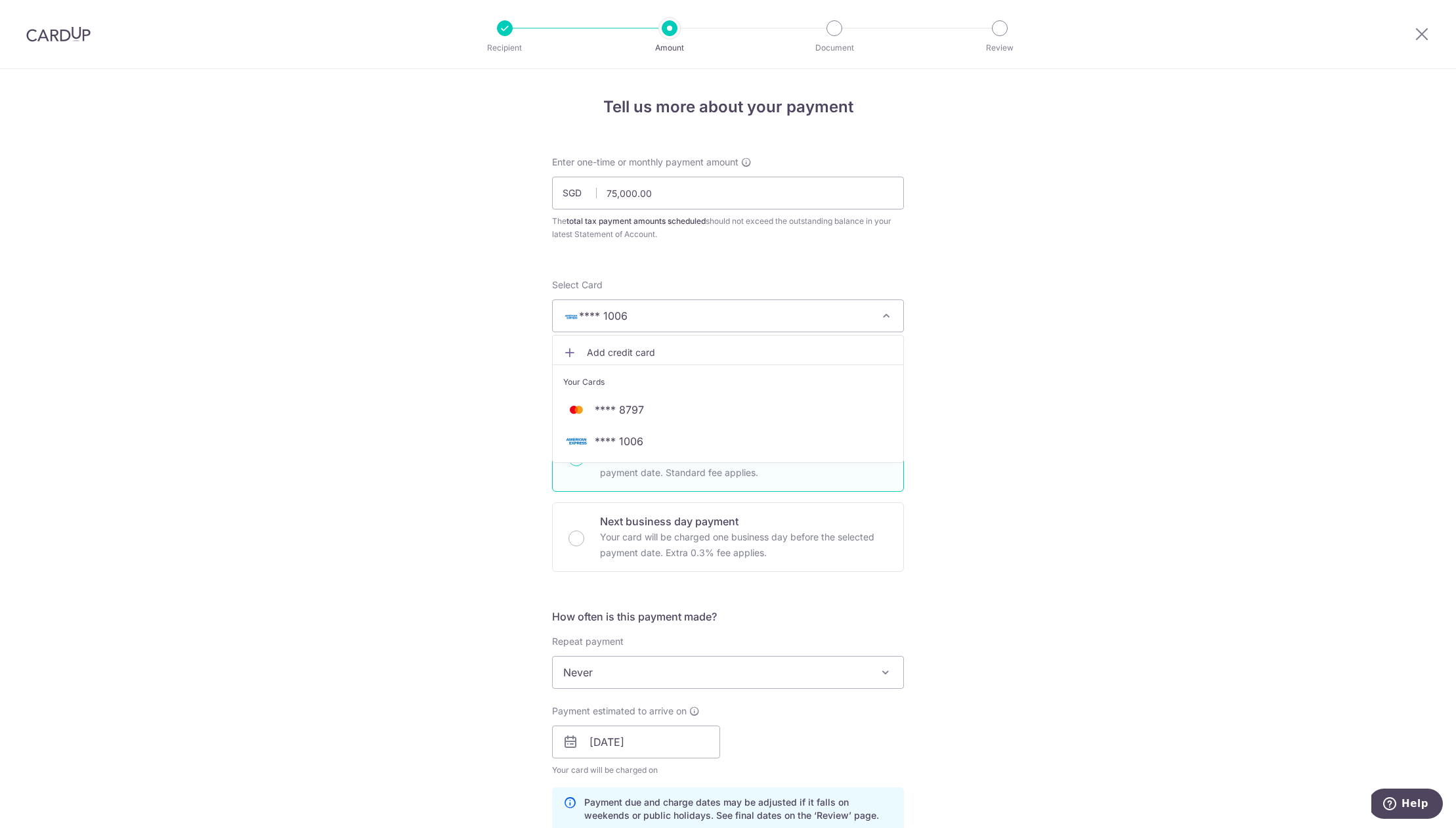
click at [641, 356] on span "Add credit card" at bounding box center [739, 352] width 306 height 13
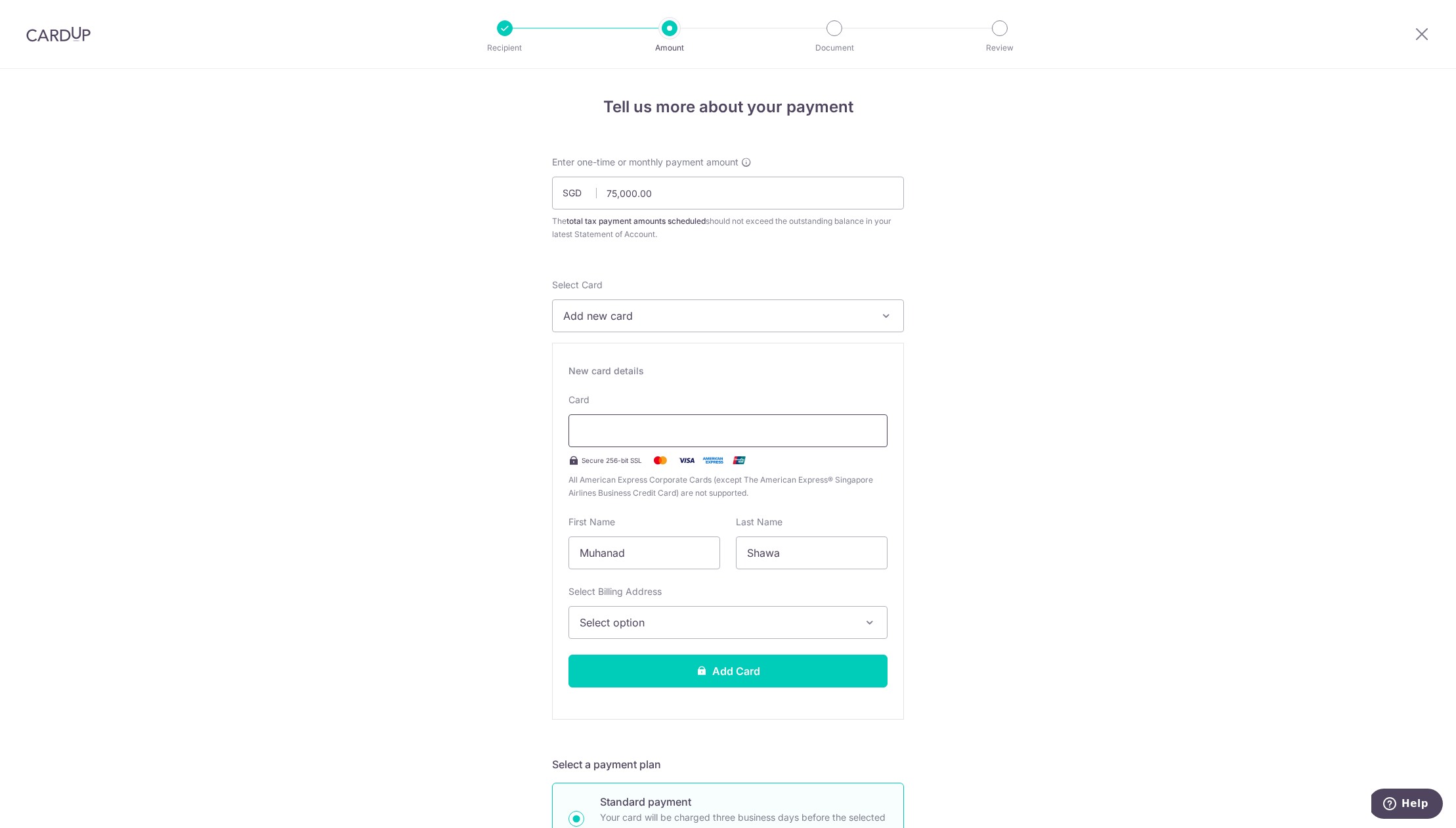
click at [652, 423] on iframe at bounding box center [727, 431] width 297 height 16
type input "M"
type input "SHAWA"
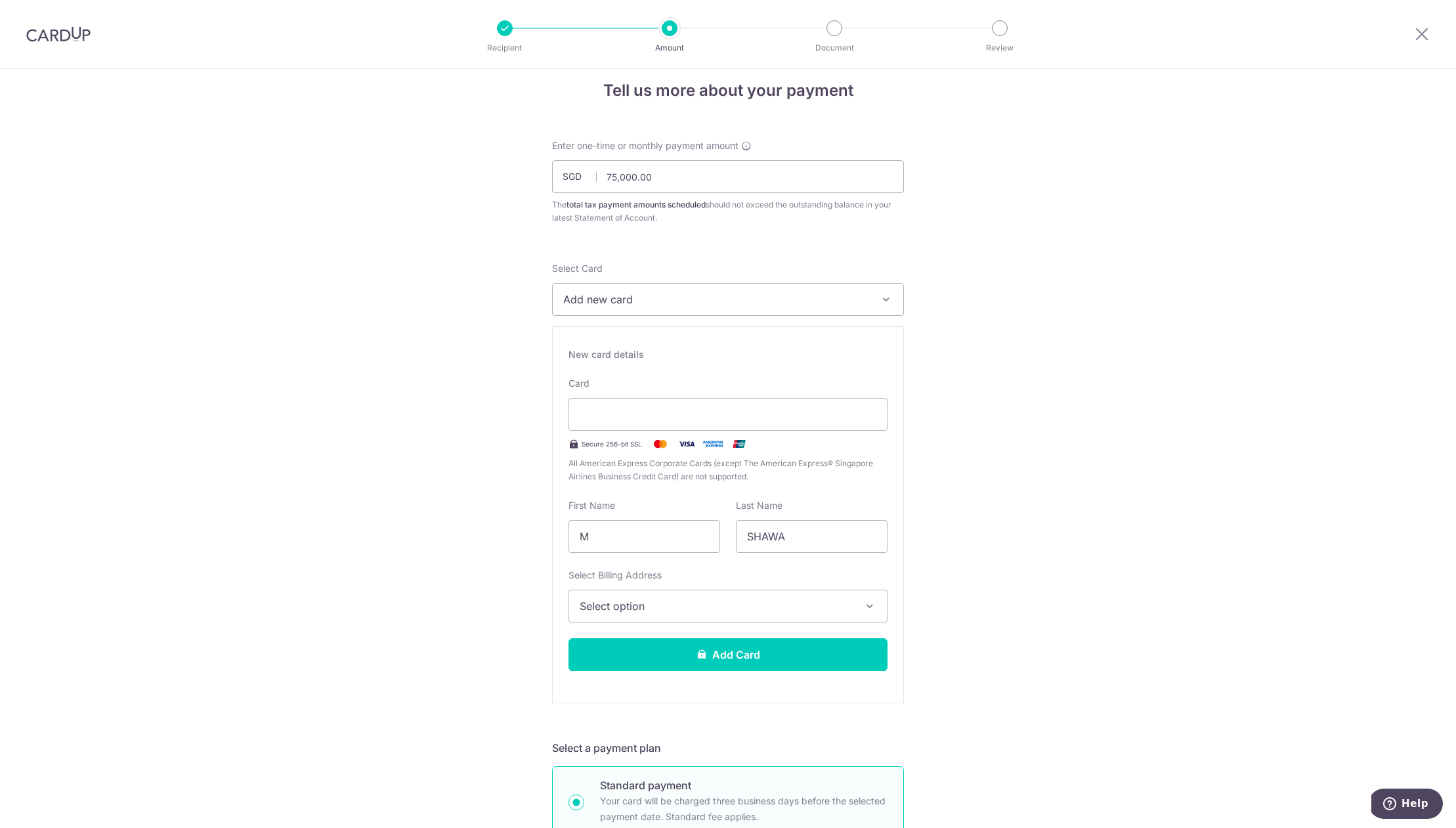
scroll to position [62, 0]
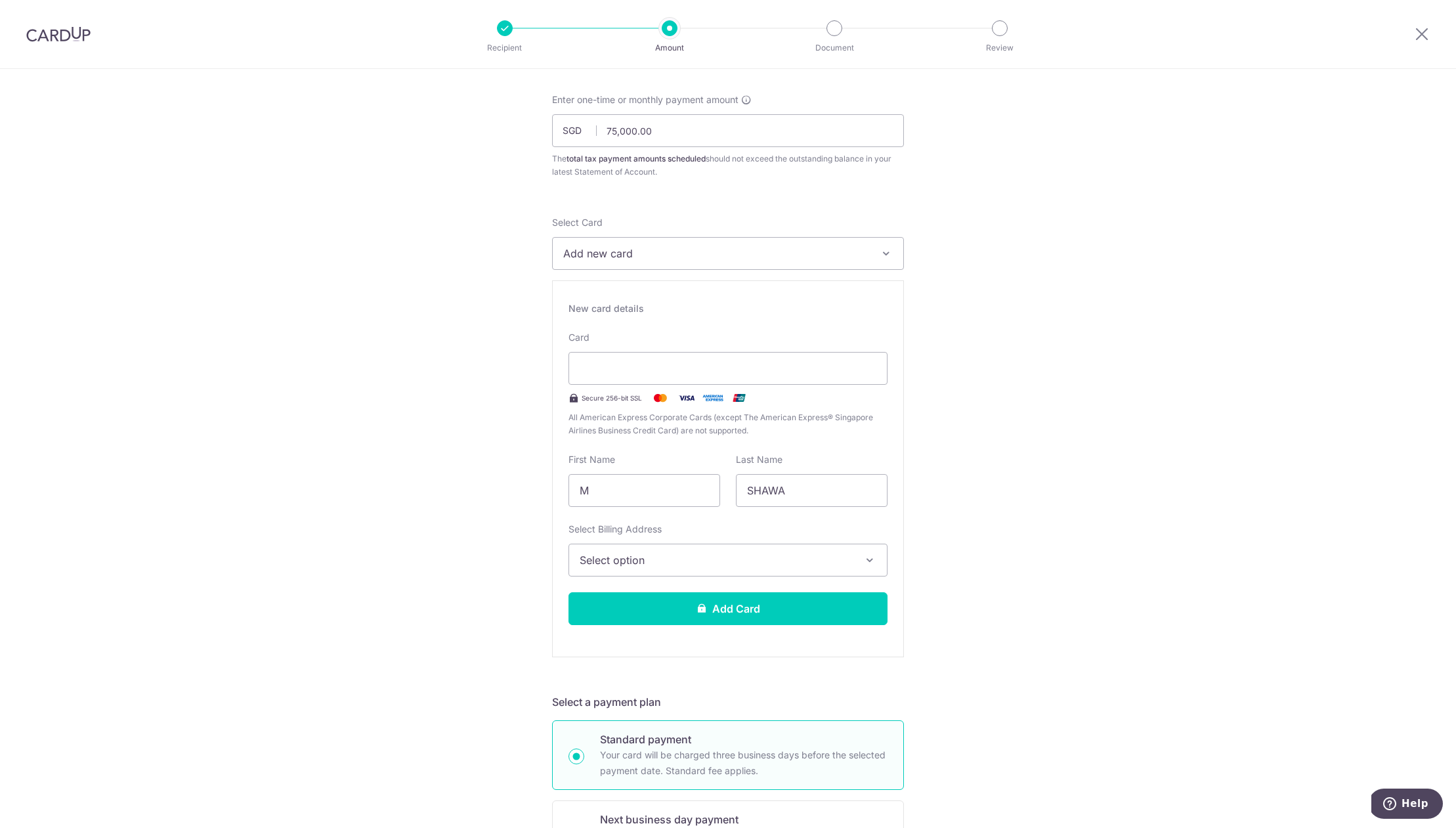
click at [694, 574] on button "Select option" at bounding box center [728, 560] width 319 height 33
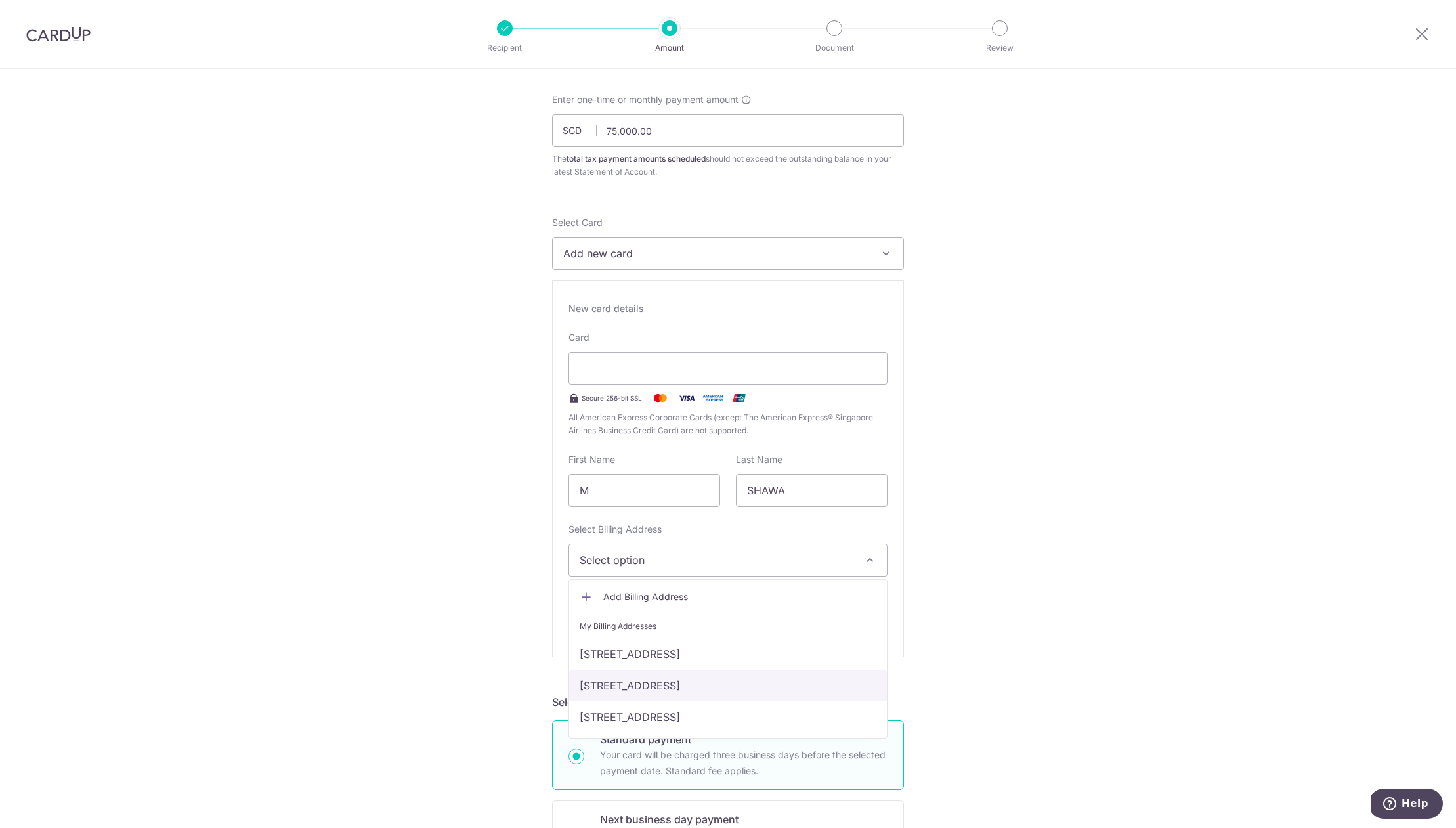
click at [695, 685] on link "[STREET_ADDRESS]" at bounding box center [728, 685] width 318 height 31
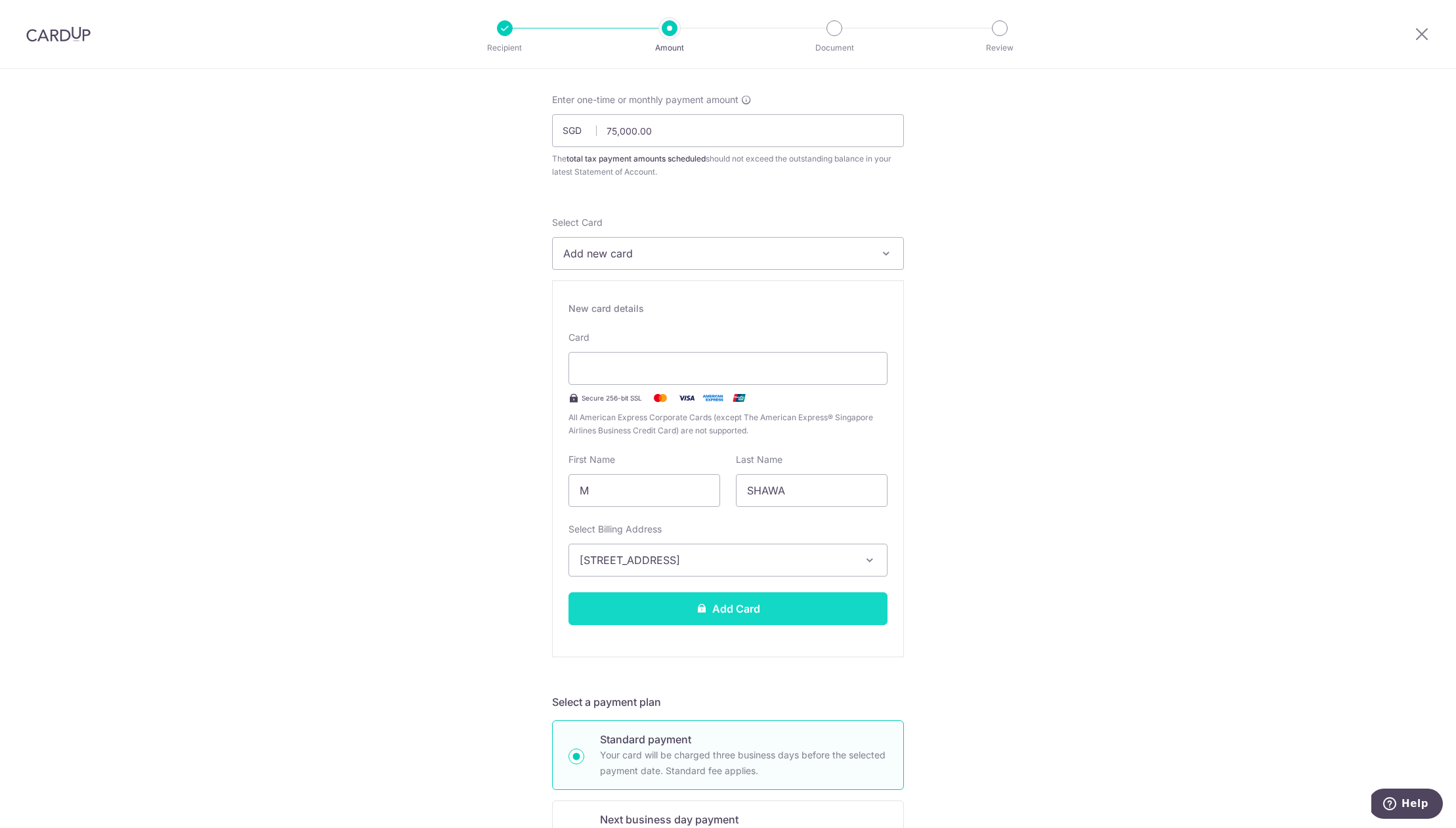
click at [695, 624] on button "Add Card" at bounding box center [728, 609] width 319 height 33
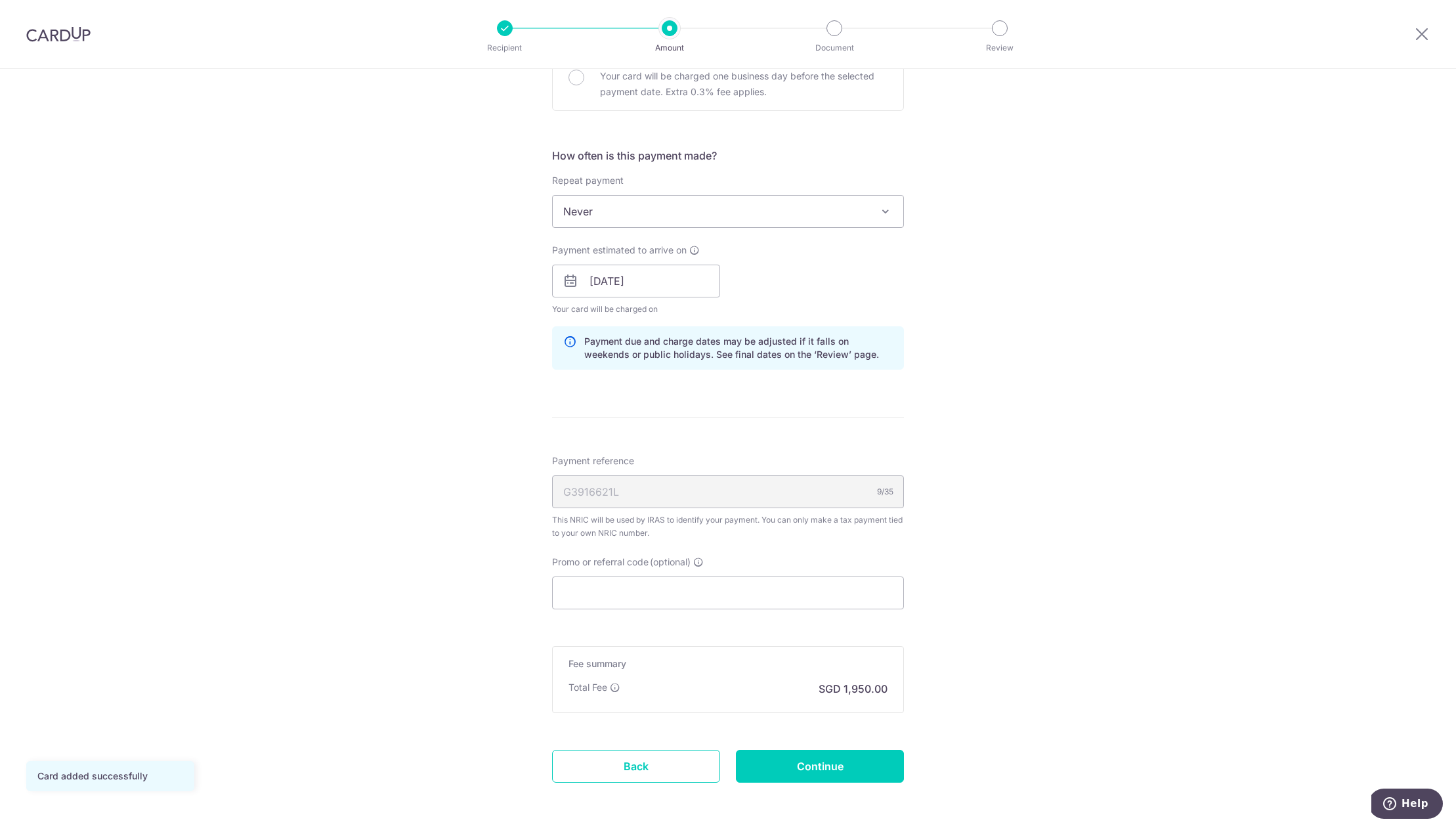
scroll to position [514, 0]
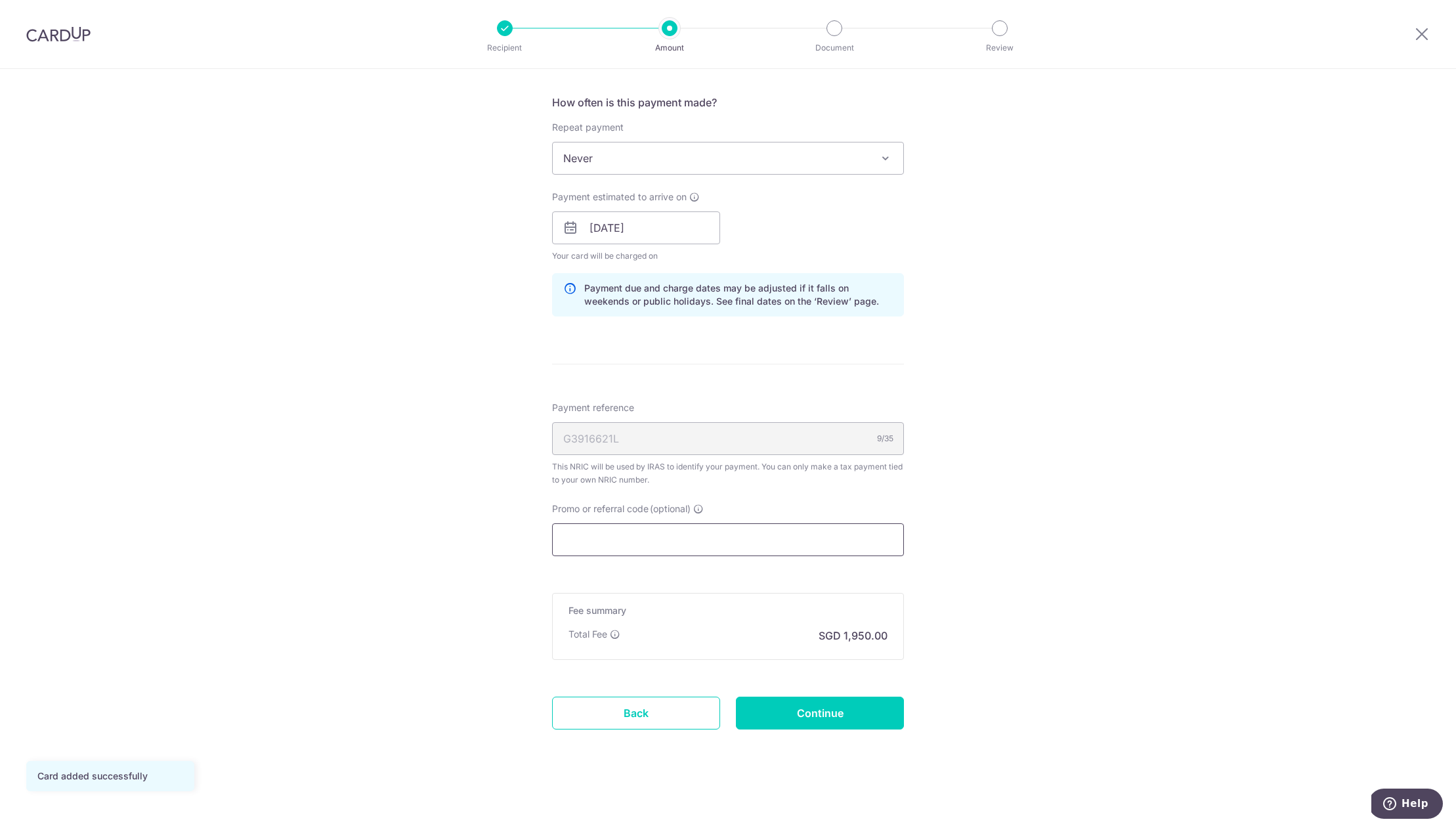
click at [594, 550] on input "Promo or referral code (optional)" at bounding box center [727, 540] width 352 height 33
paste input "TAX18"
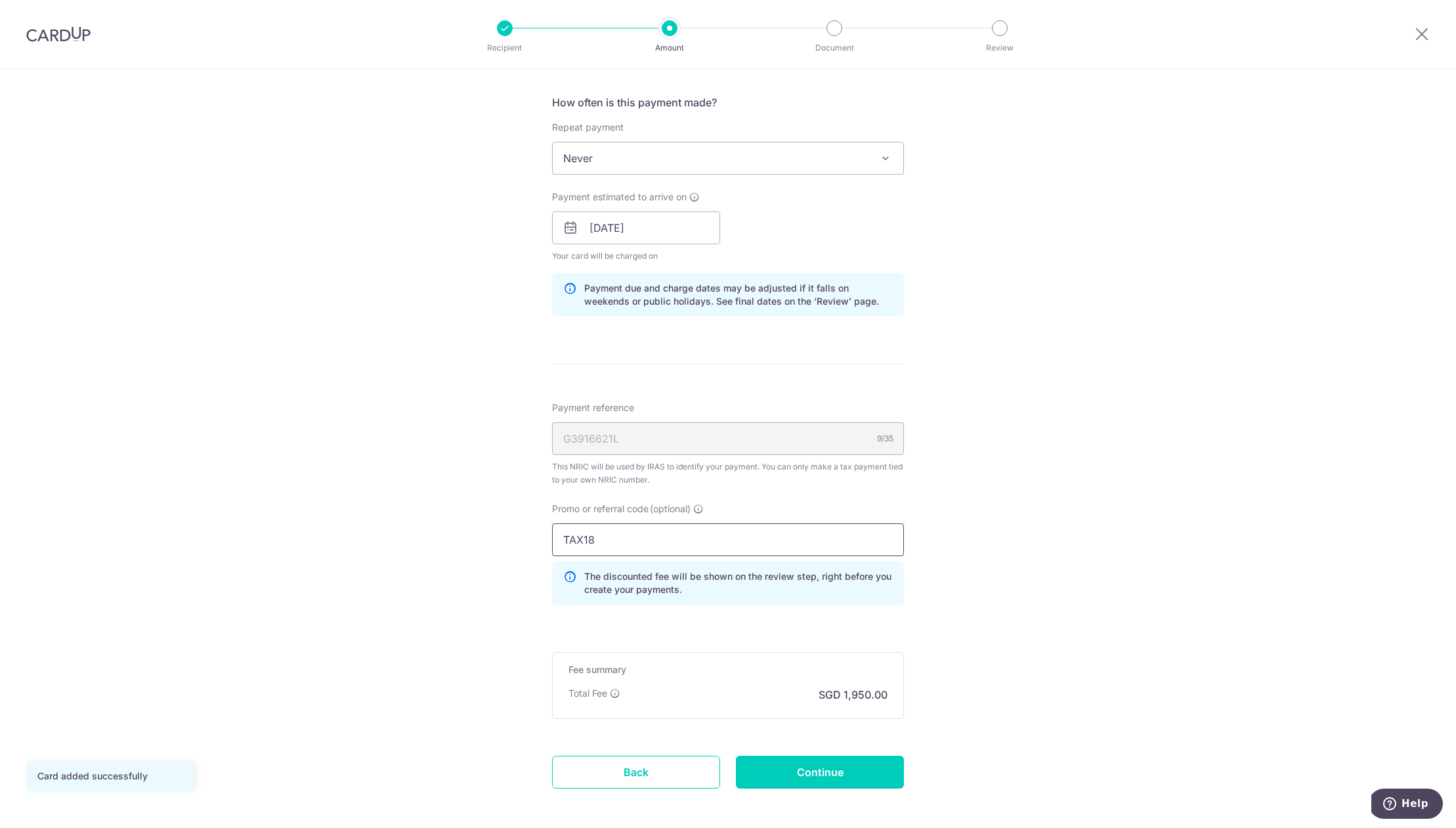
type input "TAX18"
drag, startPoint x: 980, startPoint y: 609, endPoint x: 951, endPoint y: 610, distance: 29.0
click at [980, 609] on div "Tell us more about your payment Enter one-time or monthly payment amount SGD 75…" at bounding box center [728, 221] width 1456 height 1332
click at [822, 776] on input "Continue" at bounding box center [819, 772] width 168 height 33
type input "Update Schedule"
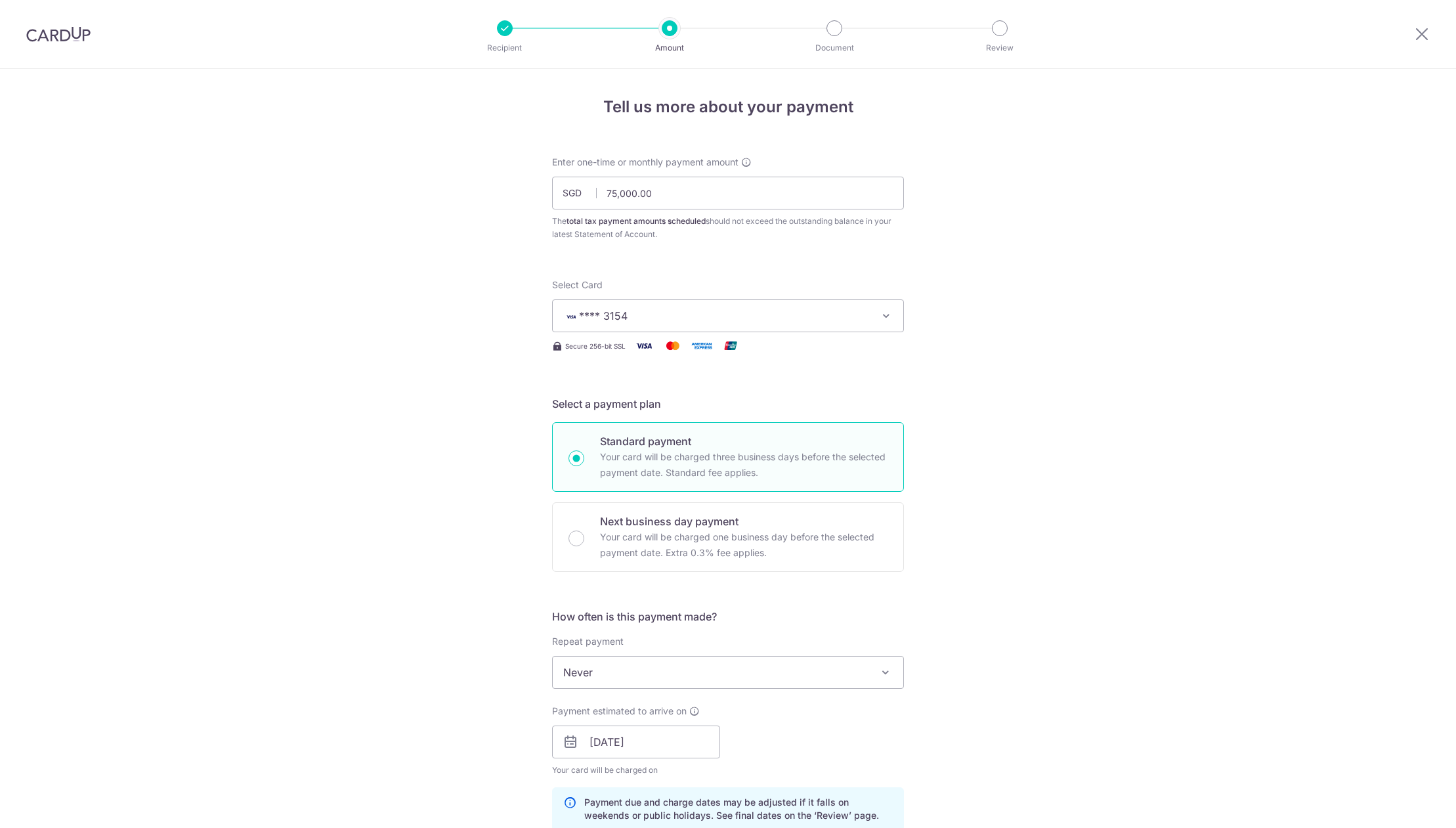
scroll to position [592, 0]
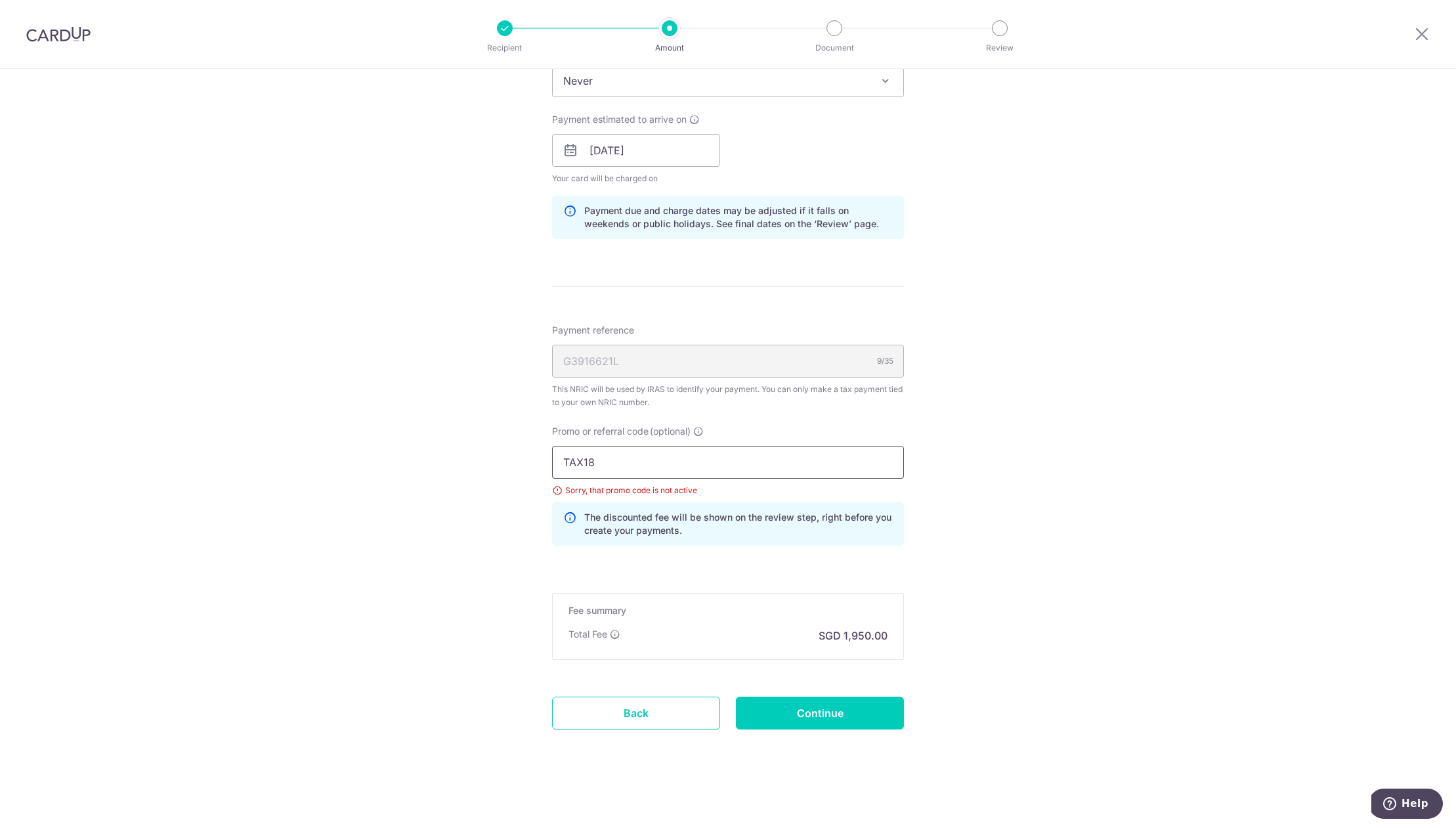
click at [623, 457] on input "TAX18" at bounding box center [727, 462] width 352 height 33
paste input "OFF225"
type input "OFF225"
click at [821, 702] on input "Continue" at bounding box center [819, 713] width 168 height 33
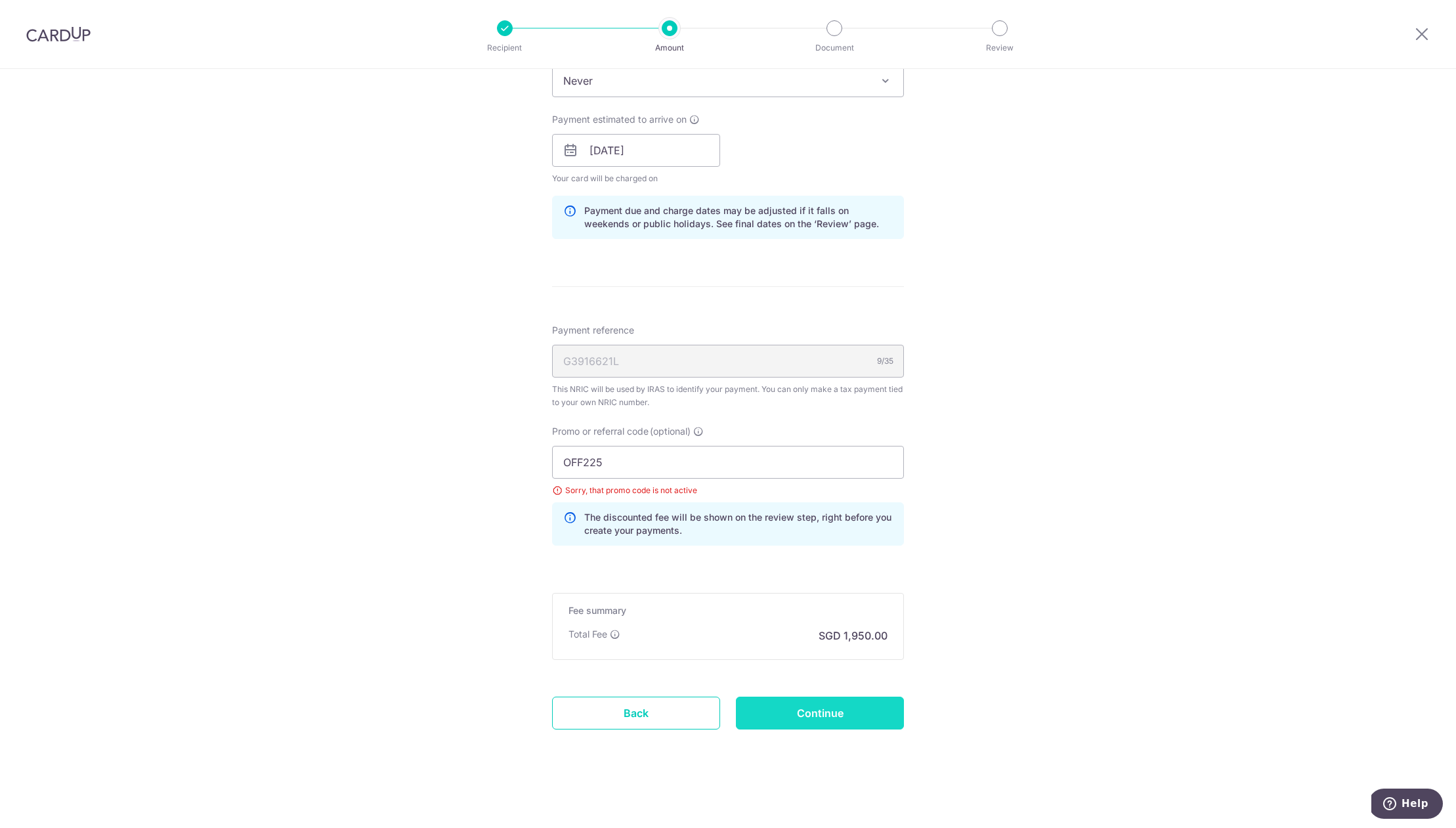
type input "Update Schedule"
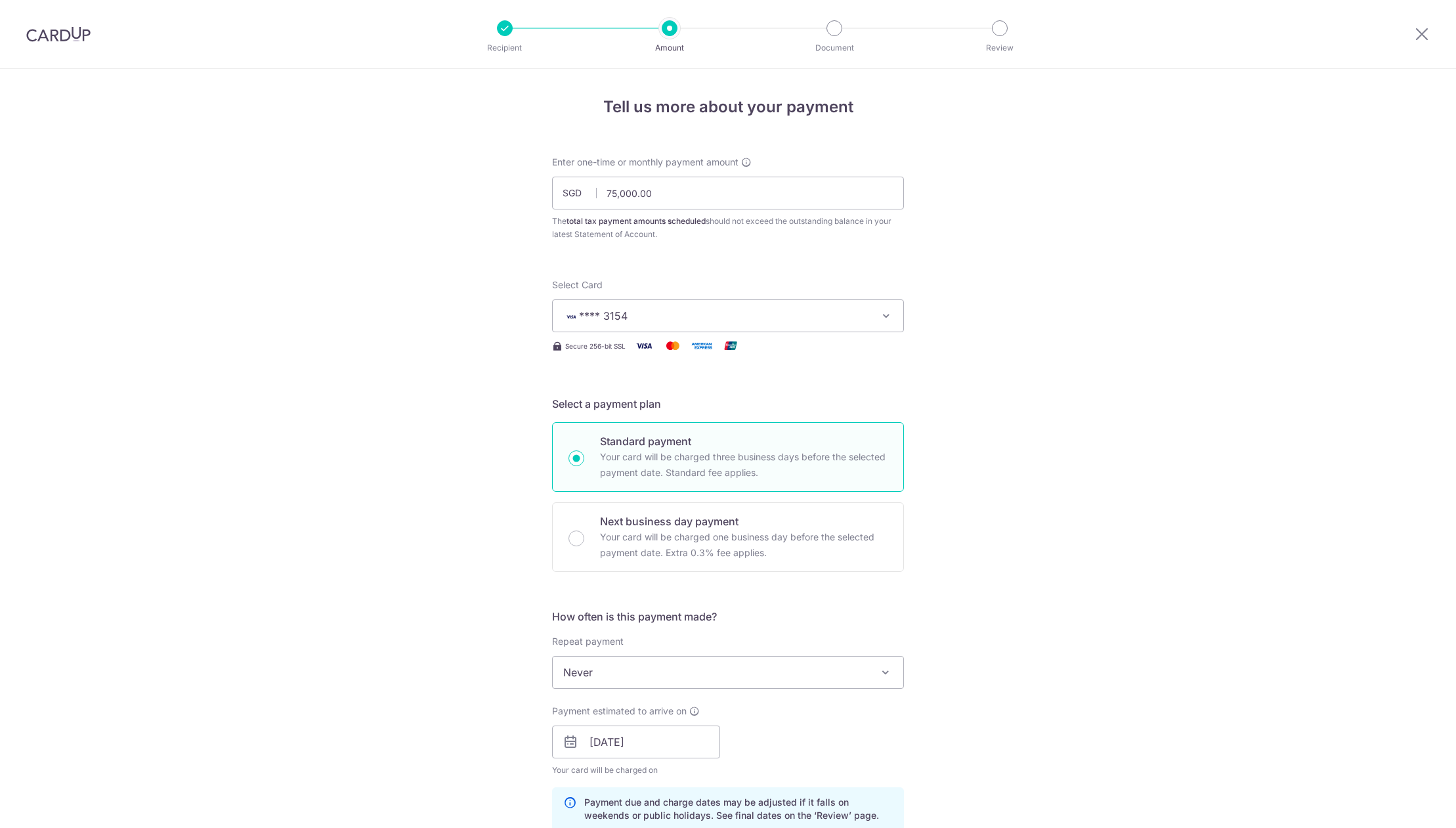
scroll to position [592, 0]
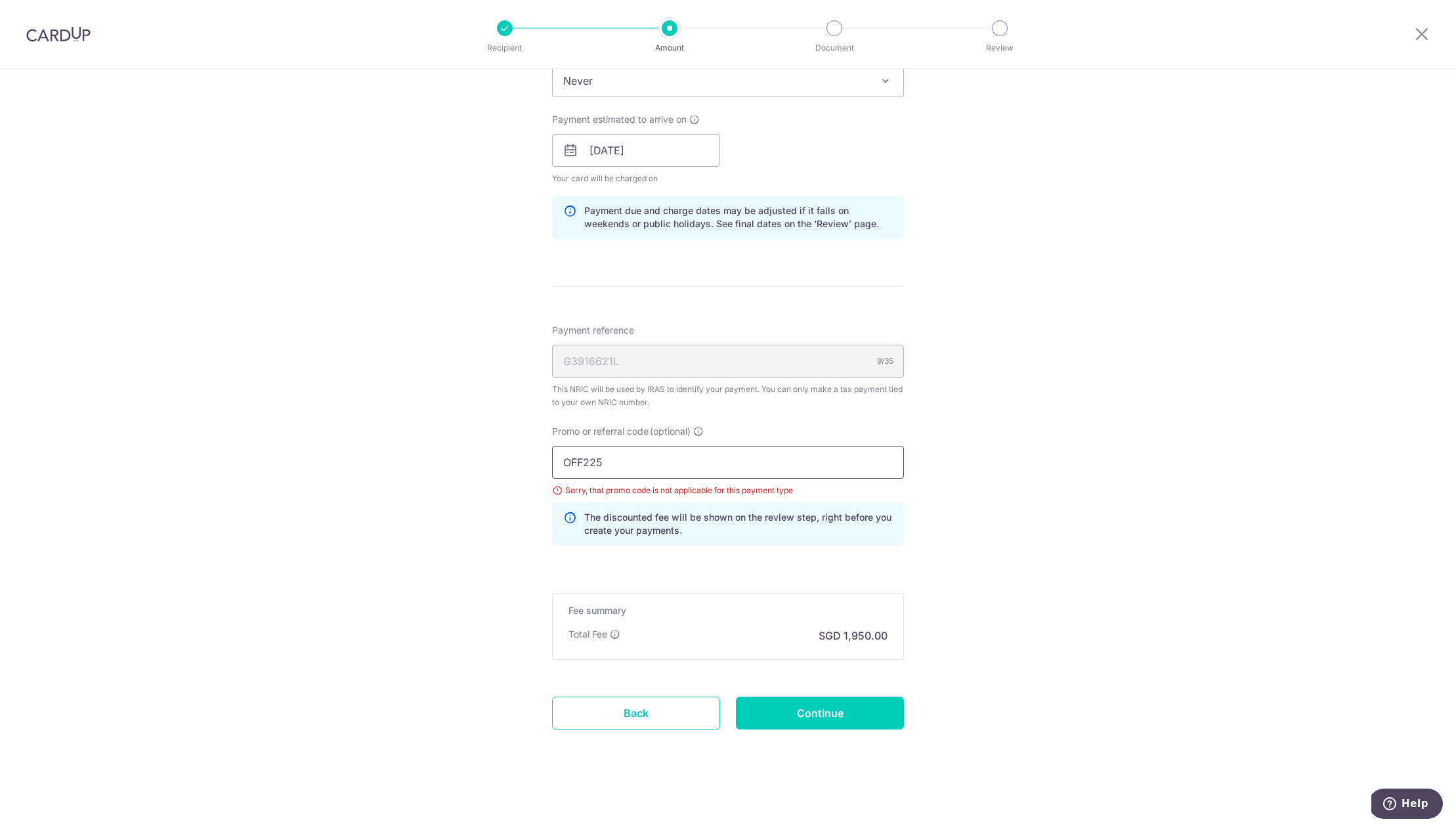
click at [638, 468] on input "OFF225" at bounding box center [727, 462] width 352 height 33
paste input "VTAX25ONE"
type input "VTAX25ONE"
click at [931, 535] on div "Tell us more about your payment Enter one-time or monthly payment amount SGD 75…" at bounding box center [728, 153] width 1456 height 1351
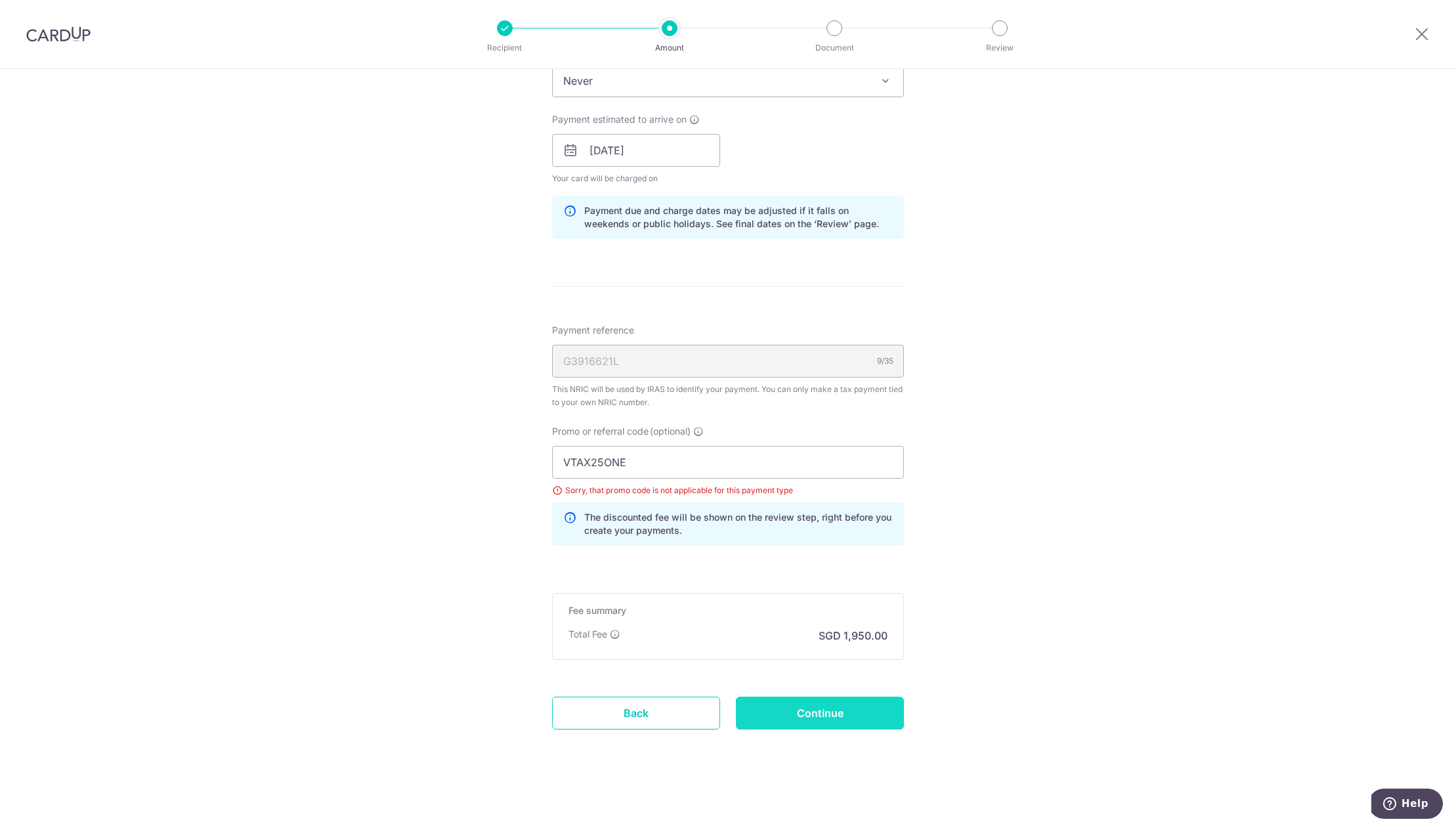
click at [834, 706] on input "Continue" at bounding box center [819, 713] width 168 height 33
type input "Update Schedule"
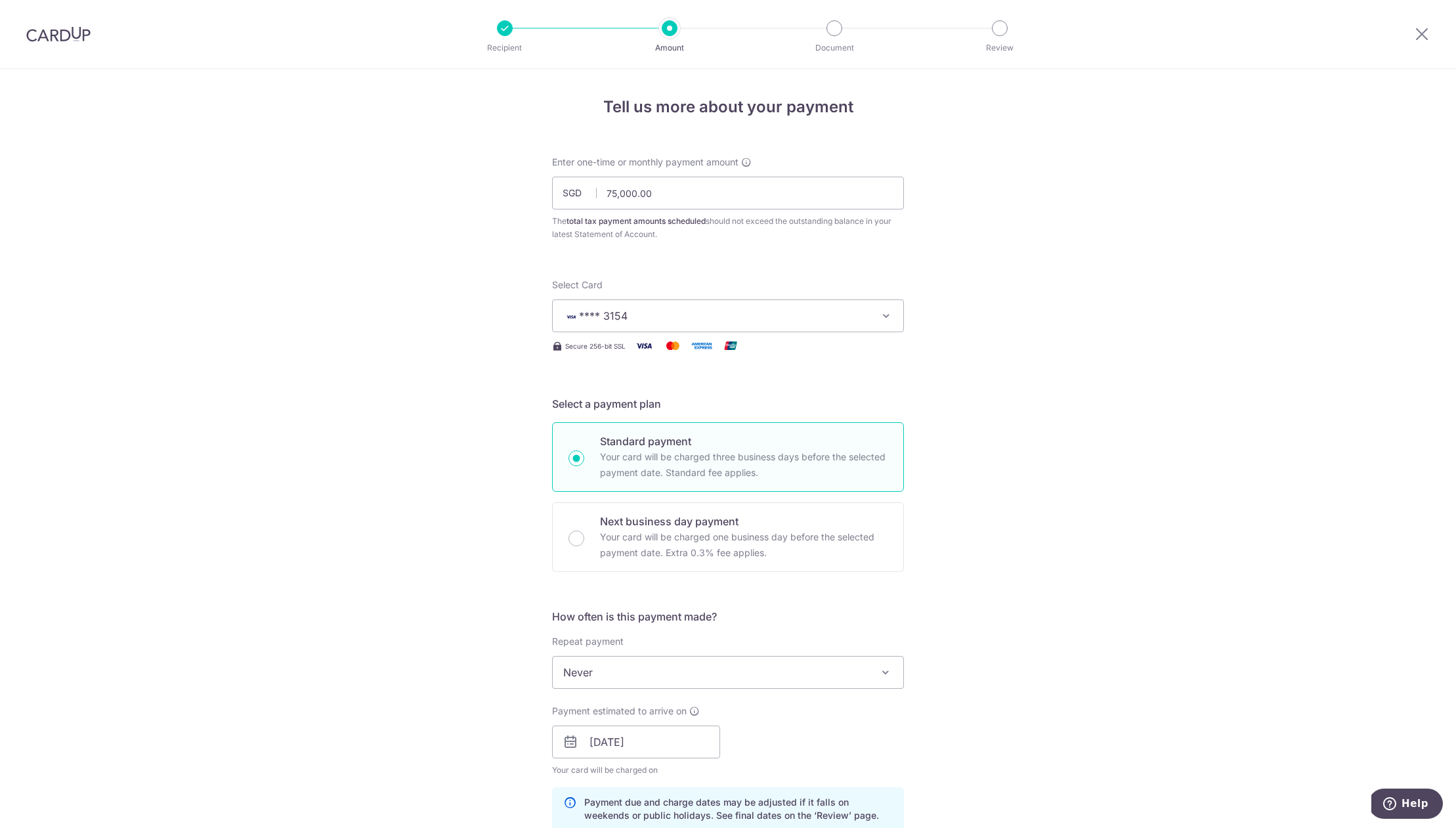
scroll to position [592, 0]
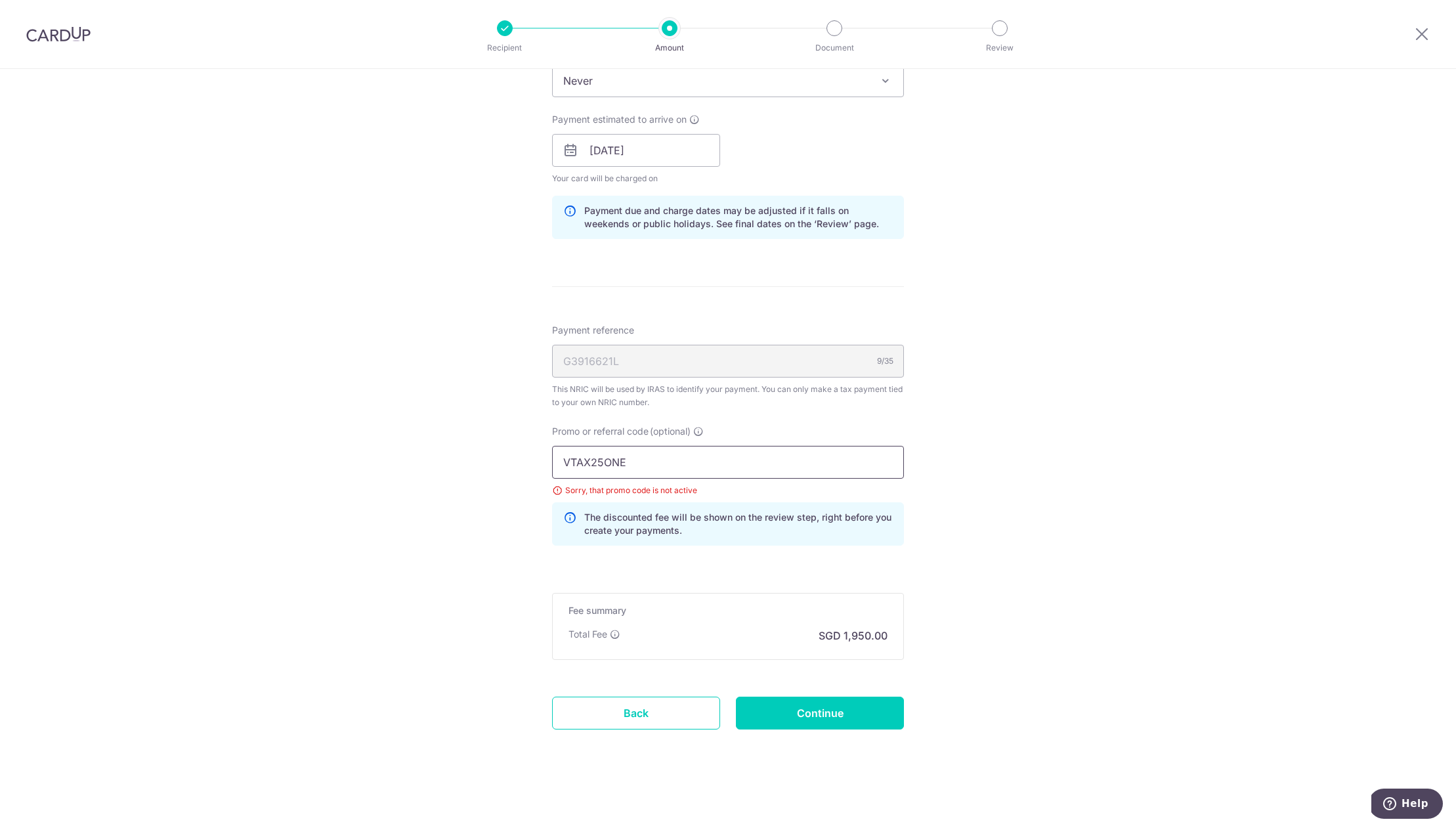
click at [673, 451] on input "VTAX25ONE" at bounding box center [727, 462] width 352 height 33
